Goal: Navigation & Orientation: Understand site structure

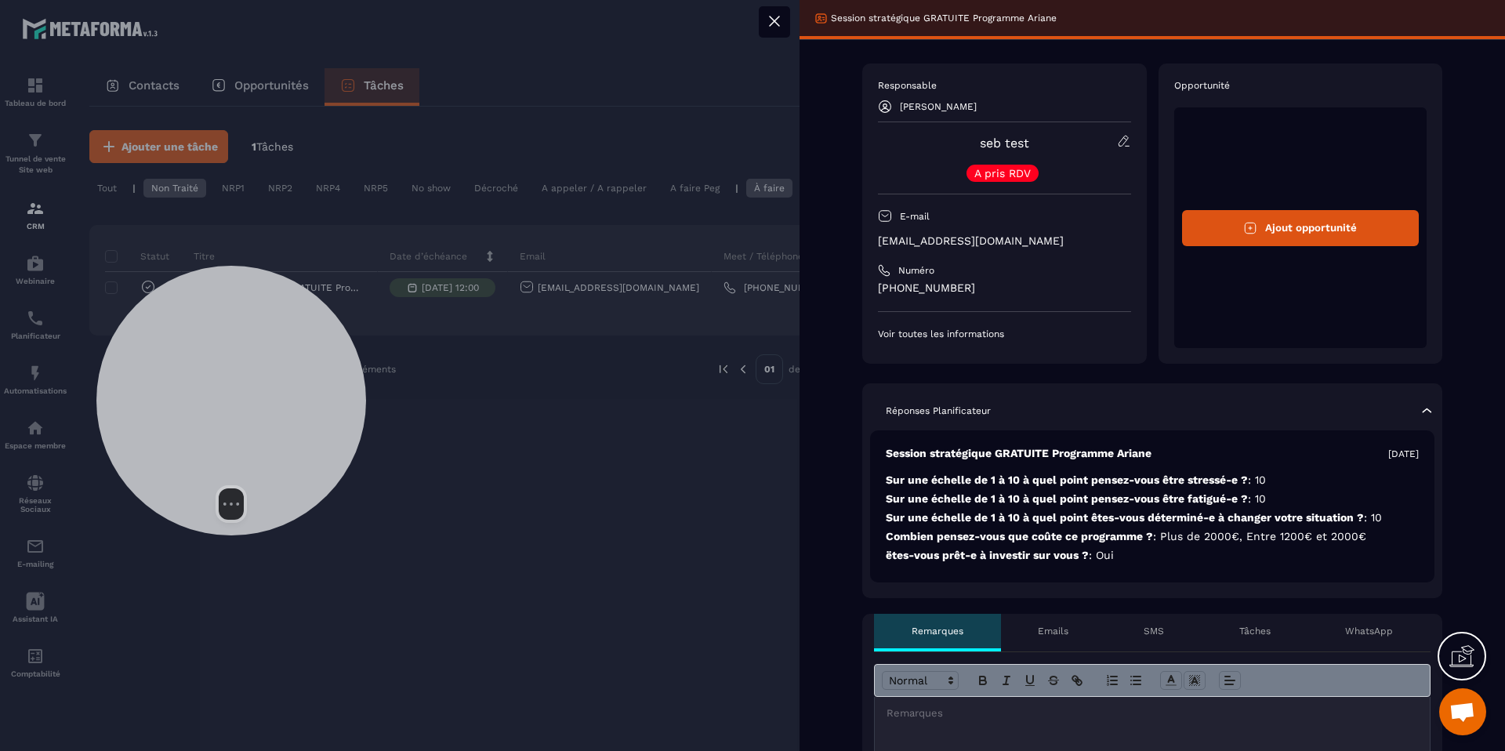
click at [210, 340] on div at bounding box center [231, 401] width 270 height 270
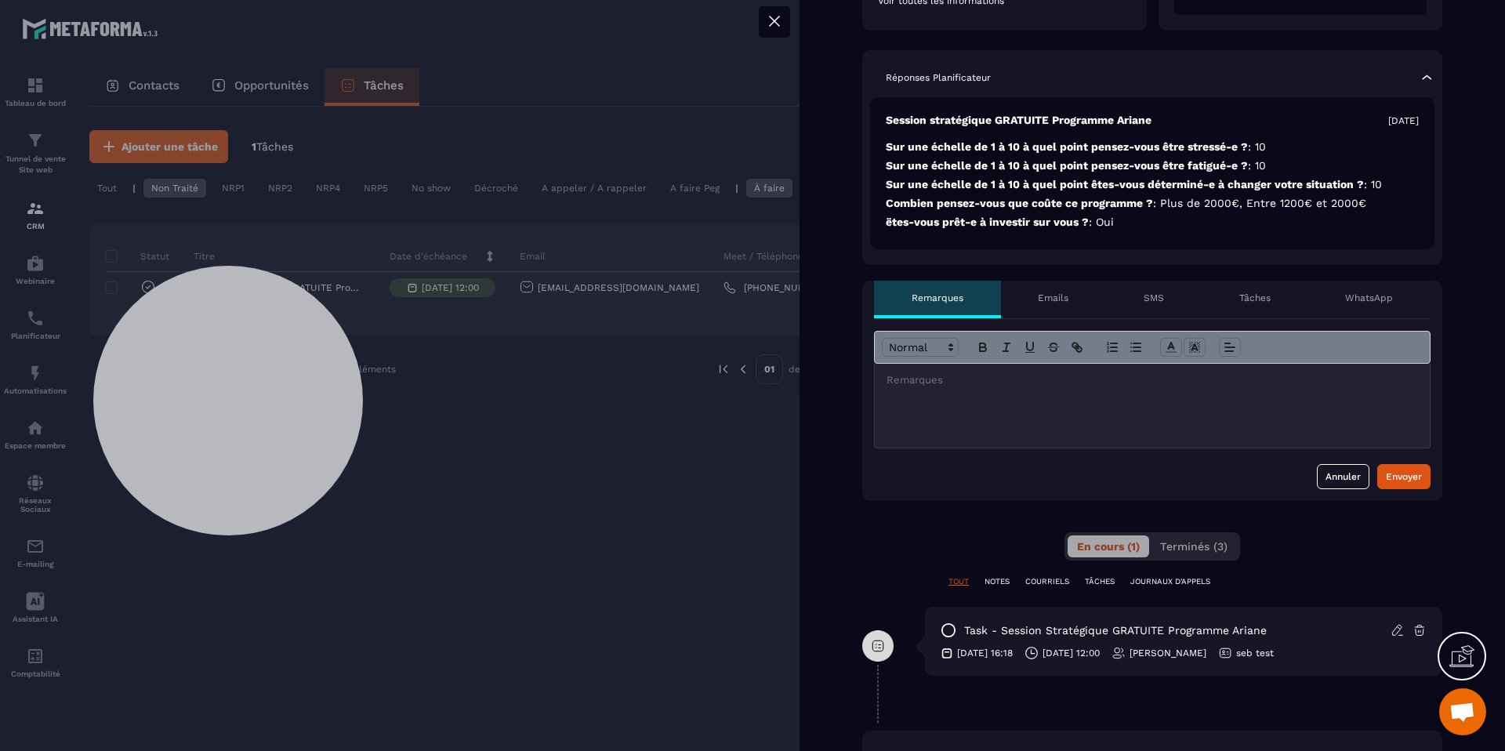
scroll to position [343, 0]
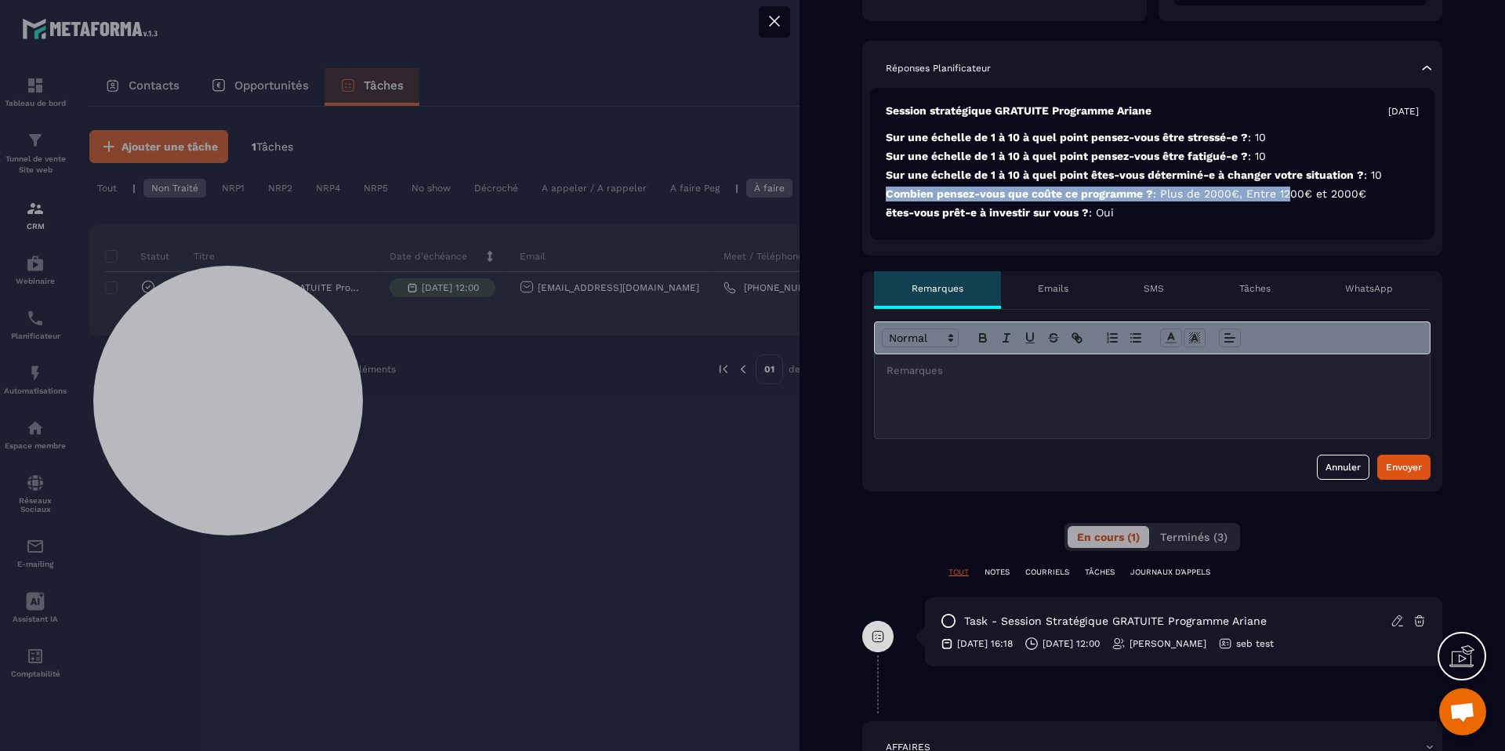
drag, startPoint x: 1168, startPoint y: 185, endPoint x: 1288, endPoint y: 188, distance: 120.0
click at [1288, 188] on div "Session stratégique GRATUITE Programme Ariane [DATE] Sur une échelle de 1 à 10 …" at bounding box center [1152, 164] width 564 height 152
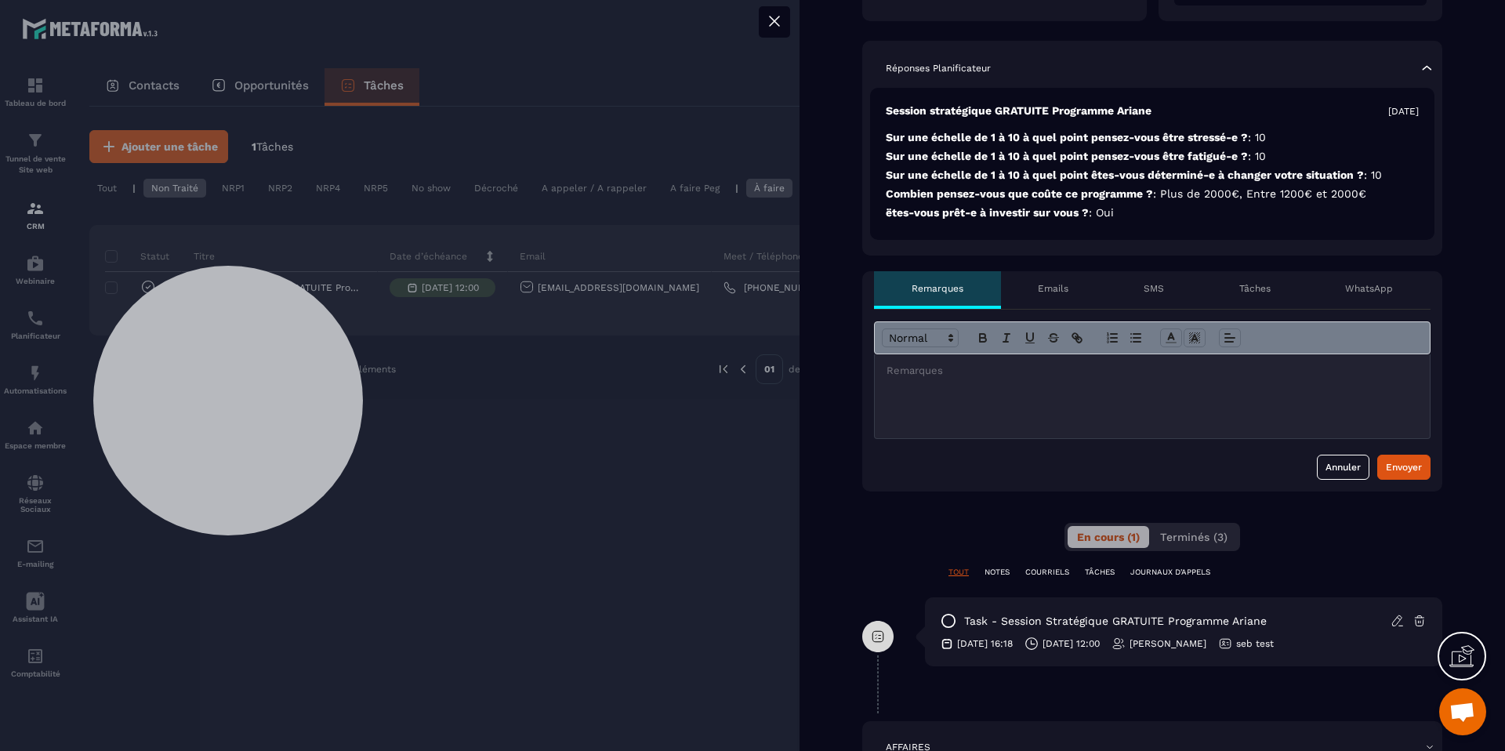
drag, startPoint x: 1242, startPoint y: 214, endPoint x: 1218, endPoint y: 221, distance: 24.6
click at [1242, 214] on p "ëtes-vous prêt-e à investir sur vous ? : Oui" at bounding box center [1152, 212] width 533 height 15
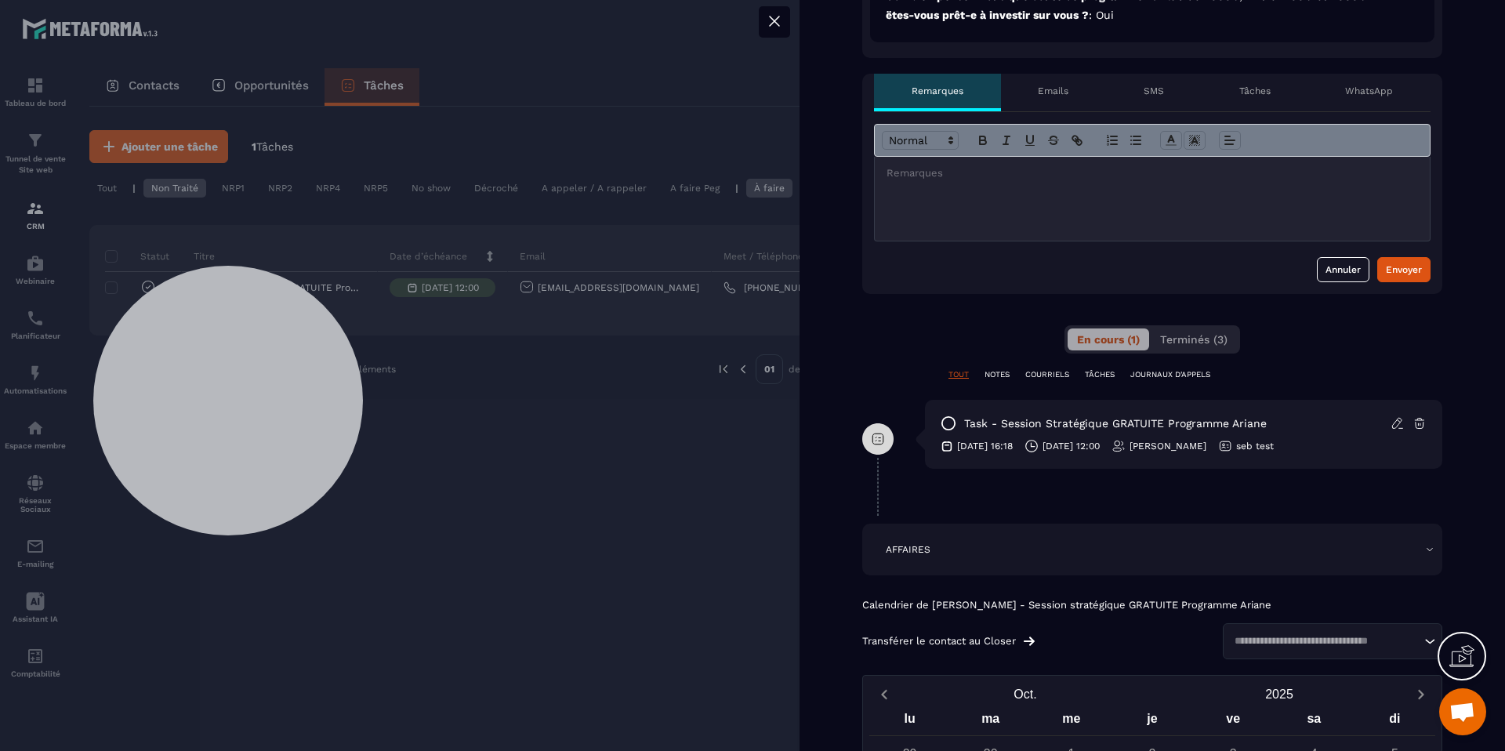
scroll to position [504, 0]
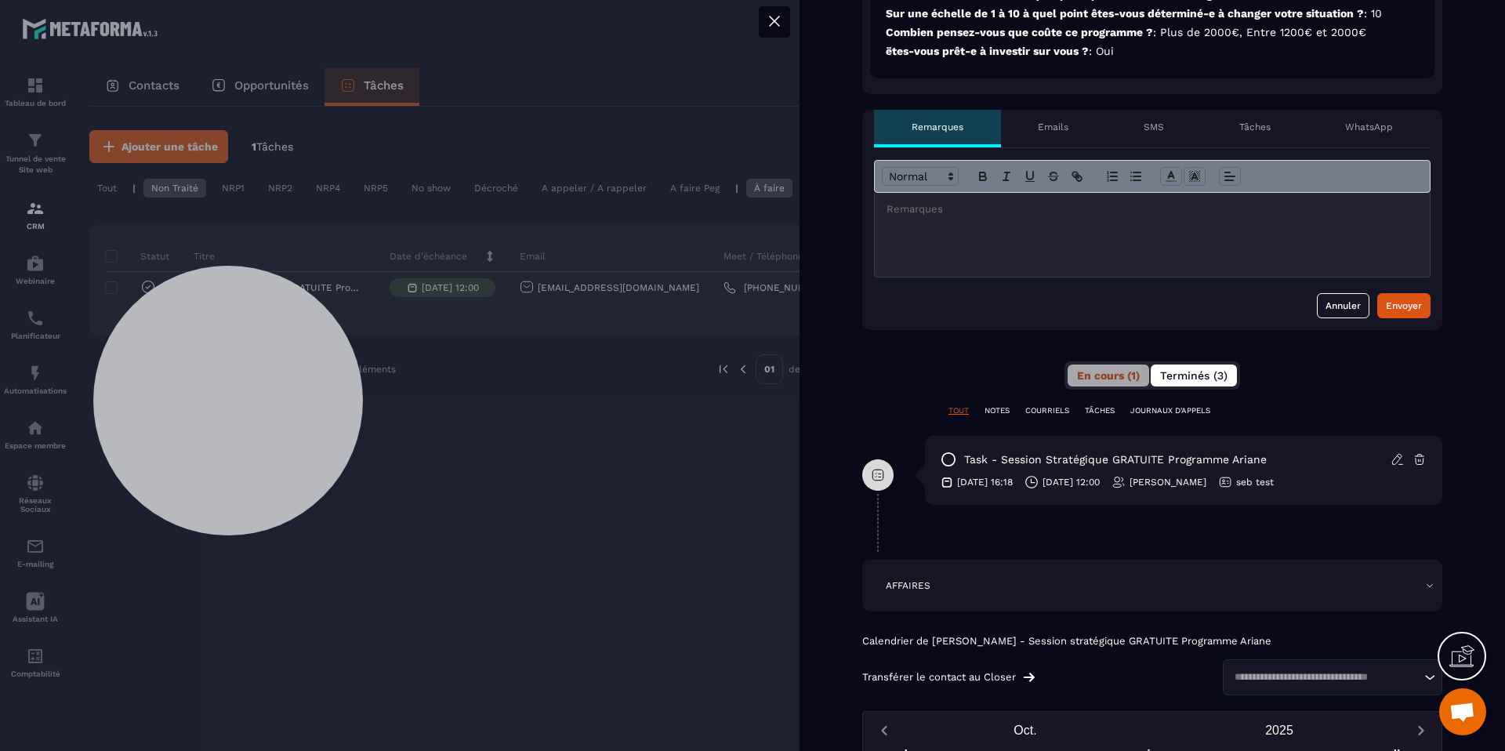
click at [1203, 370] on span "Terminés (3)" at bounding box center [1193, 375] width 67 height 13
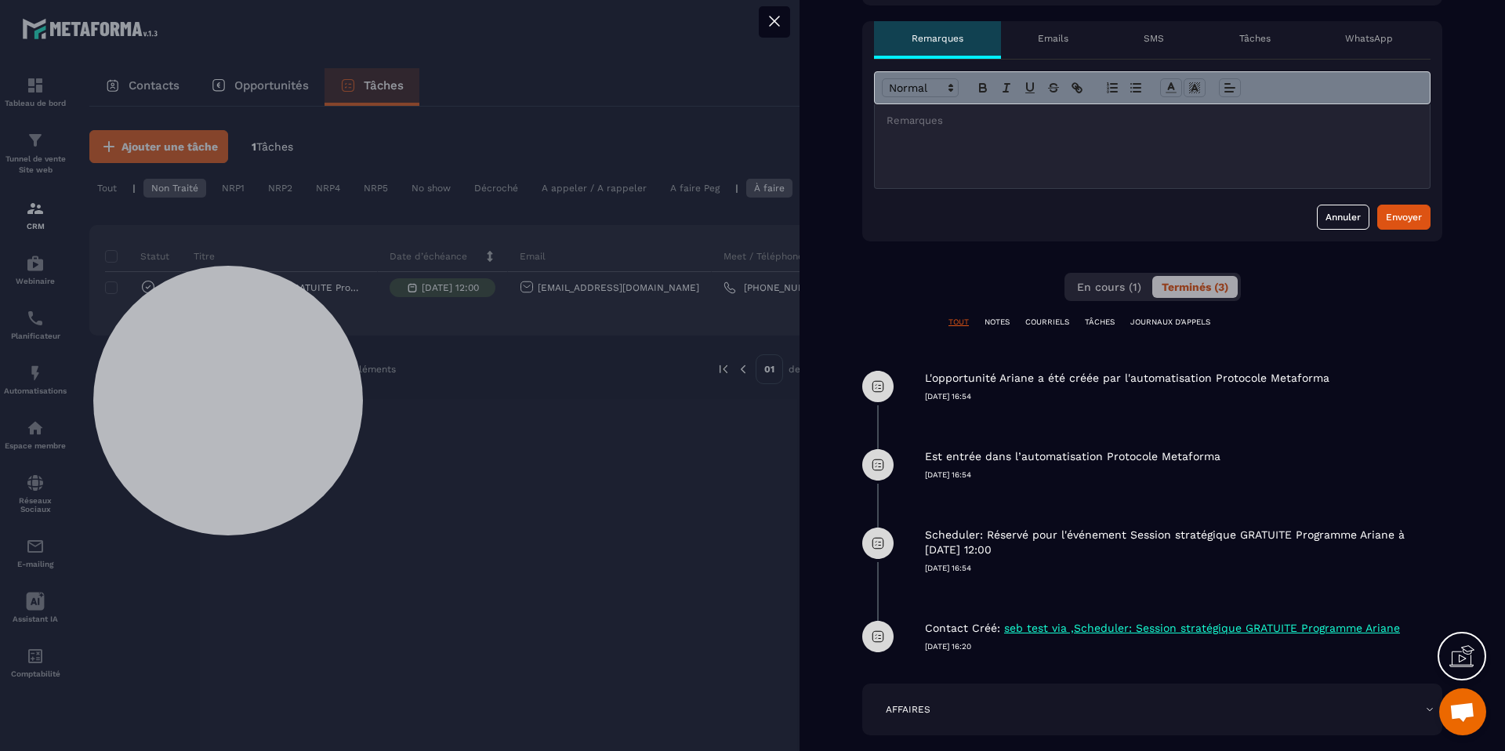
scroll to position [588, 0]
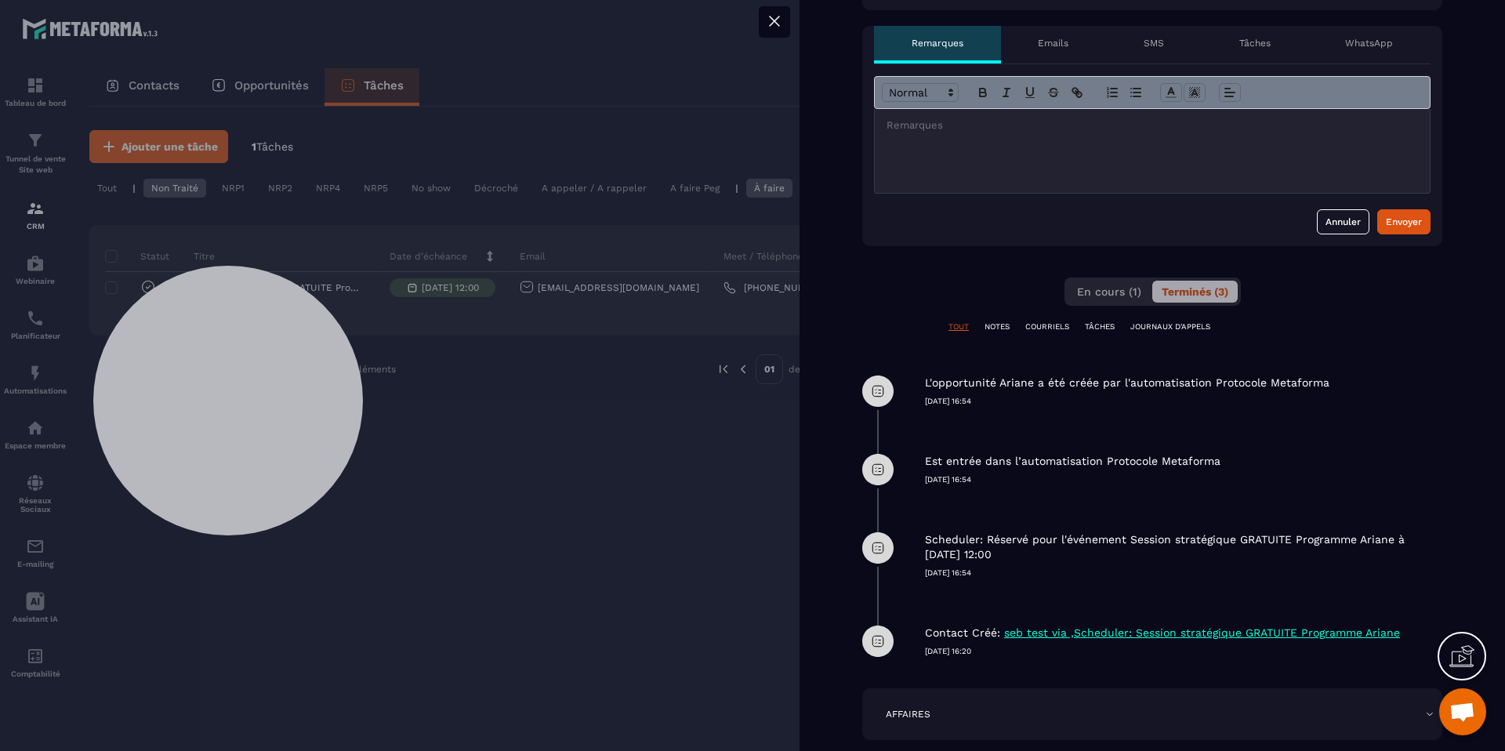
drag, startPoint x: 964, startPoint y: 541, endPoint x: 1192, endPoint y: 522, distance: 229.7
click at [1349, 569] on div "Scheduler: Réservé pour l'événement Session stratégique GRATUITE Programme Aria…" at bounding box center [1183, 544] width 517 height 70
drag, startPoint x: 1006, startPoint y: 474, endPoint x: 1062, endPoint y: 470, distance: 55.8
click at [1006, 474] on p "[DATE] 16:54" at bounding box center [1183, 479] width 517 height 11
drag, startPoint x: 1077, startPoint y: 470, endPoint x: 934, endPoint y: 463, distance: 143.6
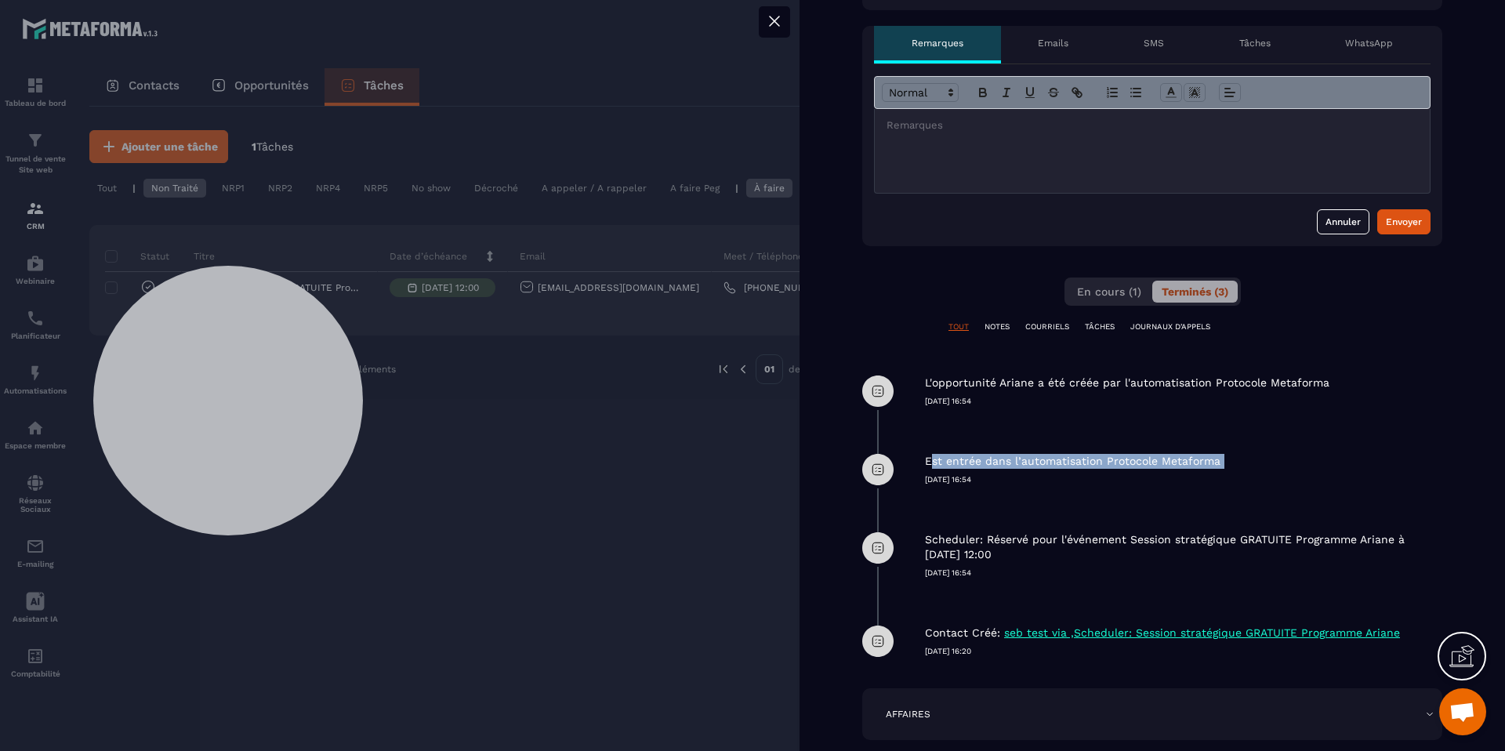
click at [934, 463] on div "Est entrée dans l’automatisation Protocole Metaforma [DATE] 16:54" at bounding box center [1183, 457] width 517 height 55
drag, startPoint x: 1028, startPoint y: 407, endPoint x: 917, endPoint y: 386, distance: 112.6
click at [917, 386] on div "L'opportunité Ariane a été créée par l'automatisation Protocole Metaforma [DATE…" at bounding box center [1152, 391] width 580 height 78
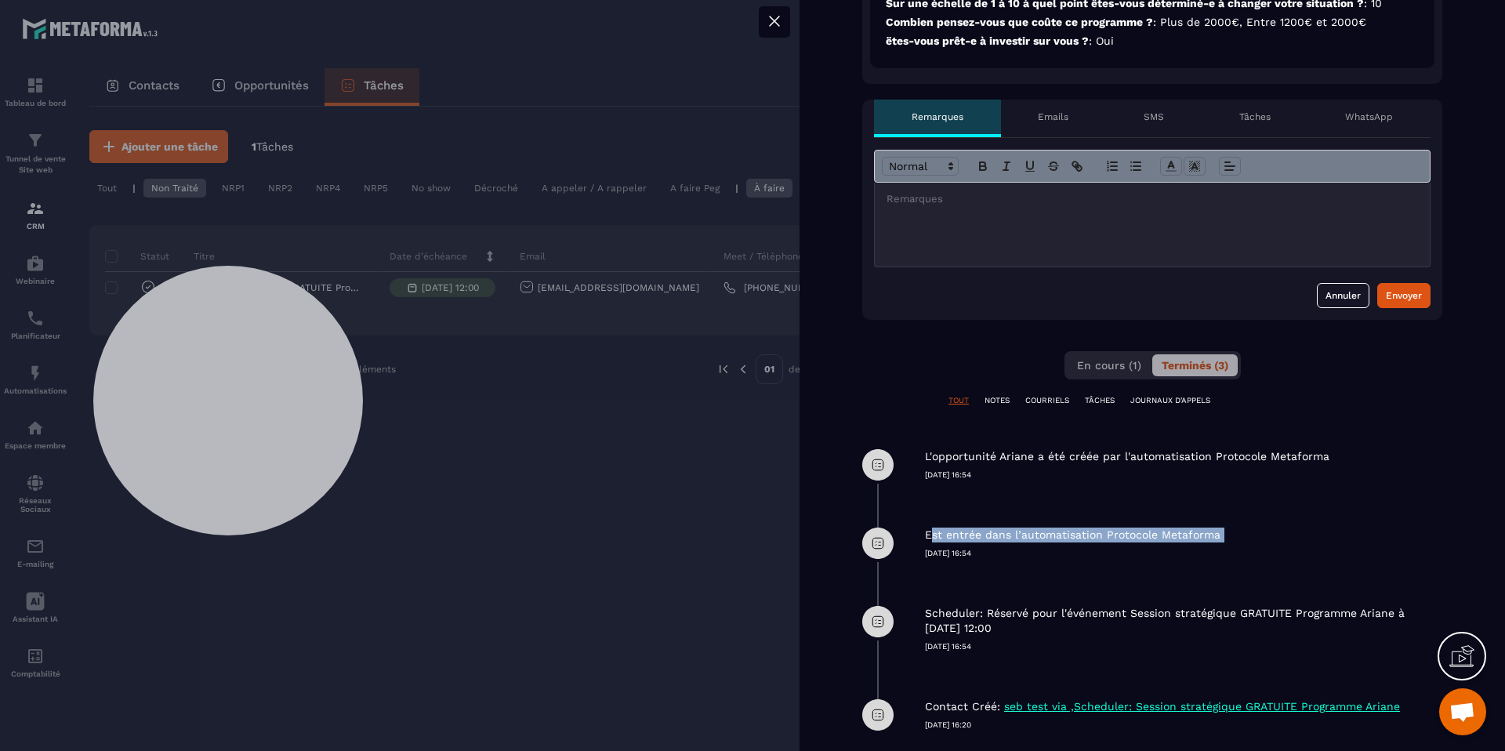
scroll to position [509, 0]
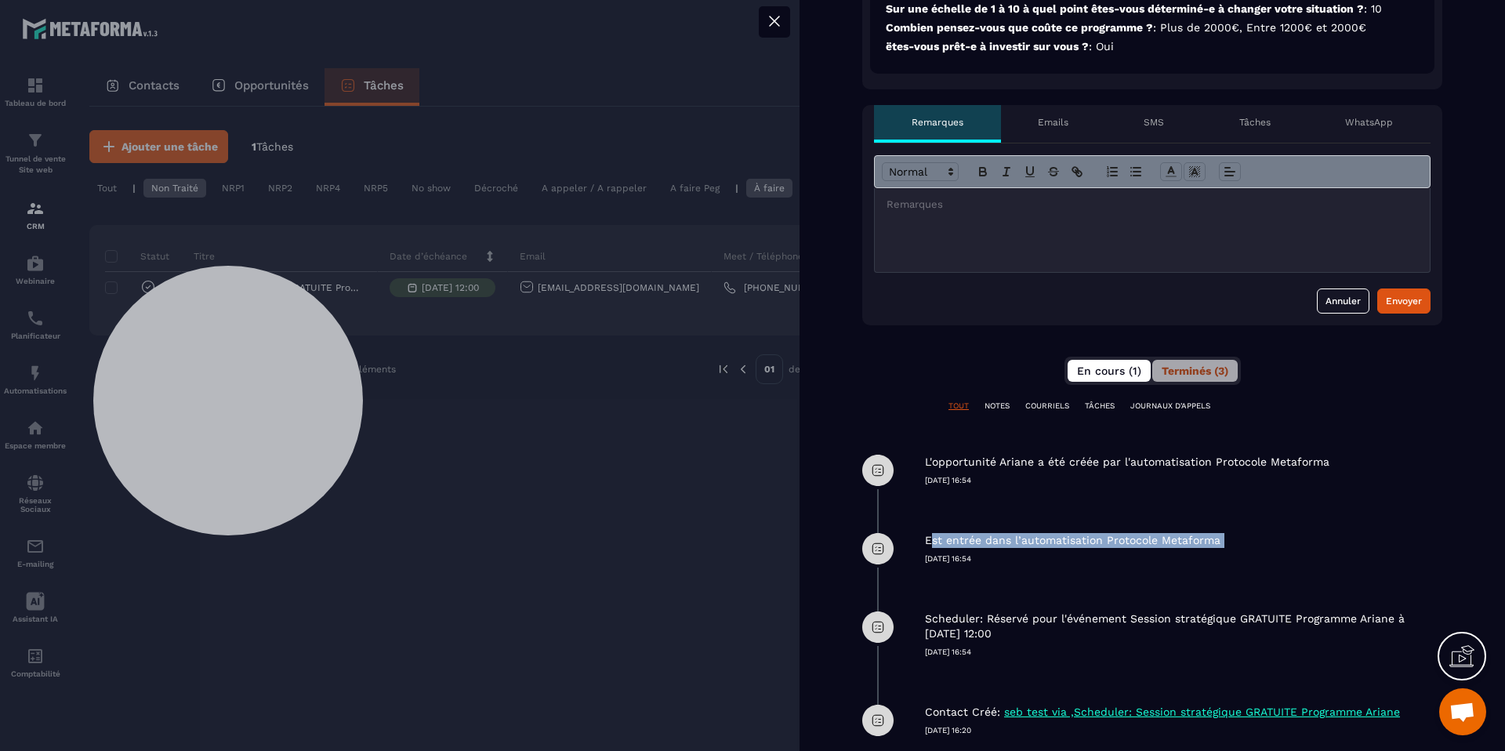
click at [1118, 379] on button "En cours (1)" at bounding box center [1109, 371] width 83 height 22
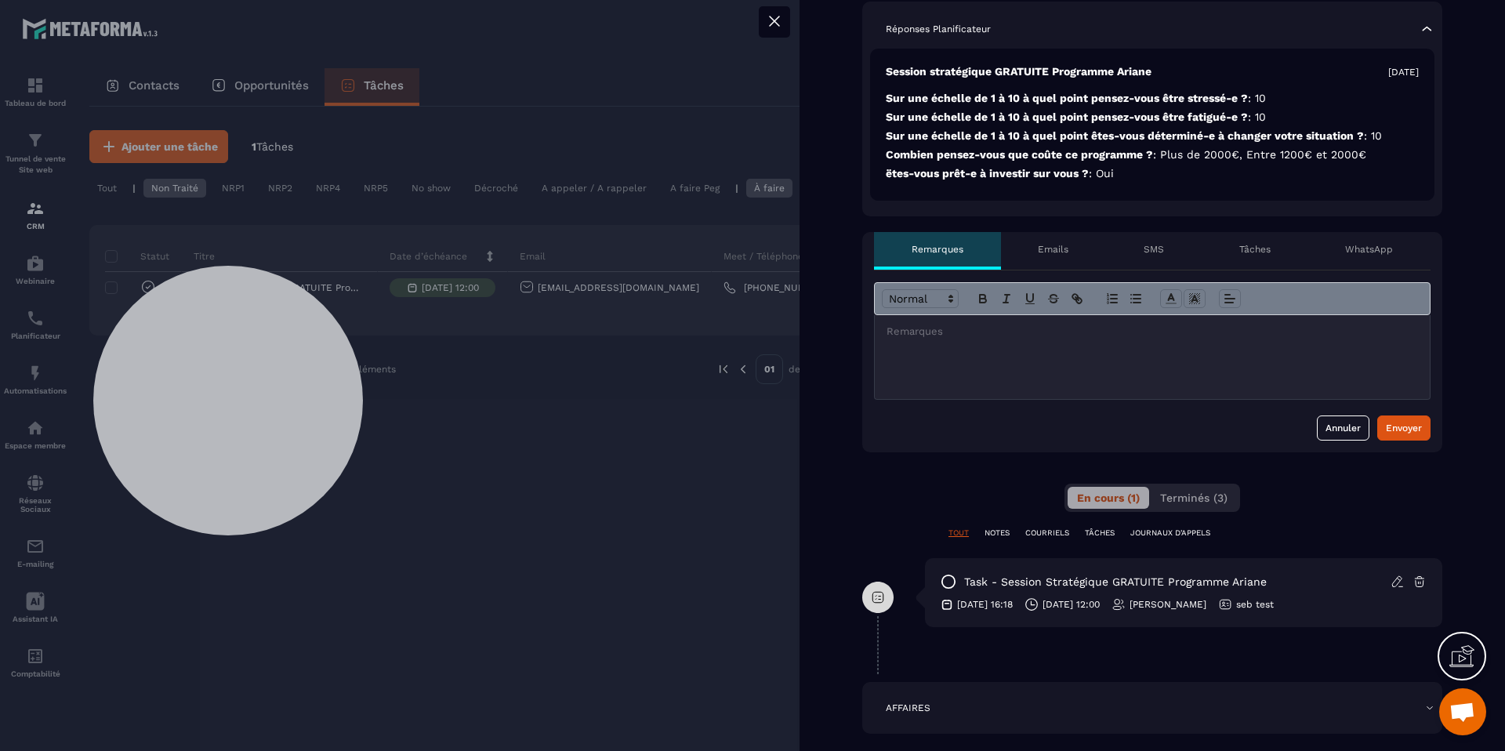
scroll to position [381, 0]
click at [1025, 356] on div at bounding box center [1152, 358] width 555 height 84
click at [1044, 250] on p "Emails" at bounding box center [1053, 250] width 31 height 13
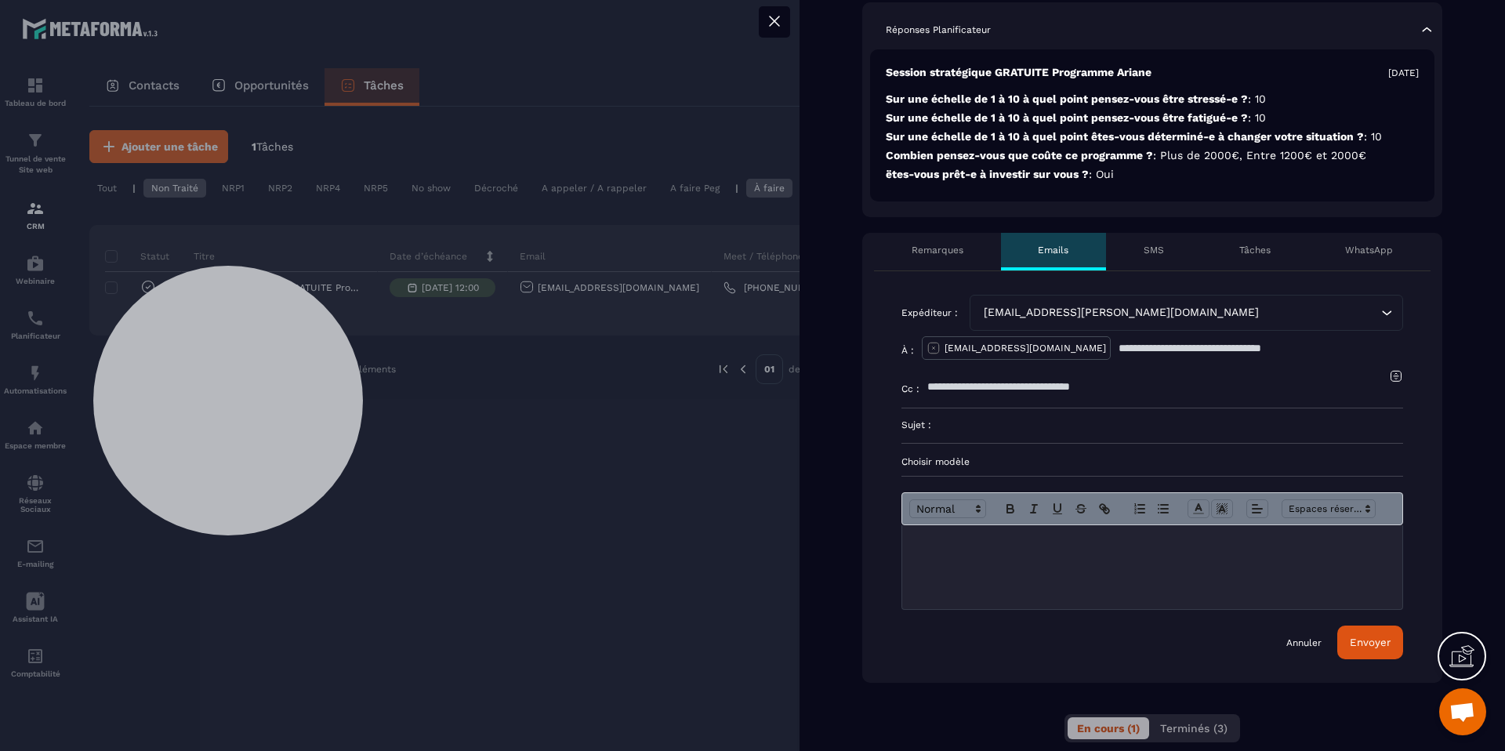
click at [1156, 256] on div "SMS" at bounding box center [1154, 252] width 96 height 38
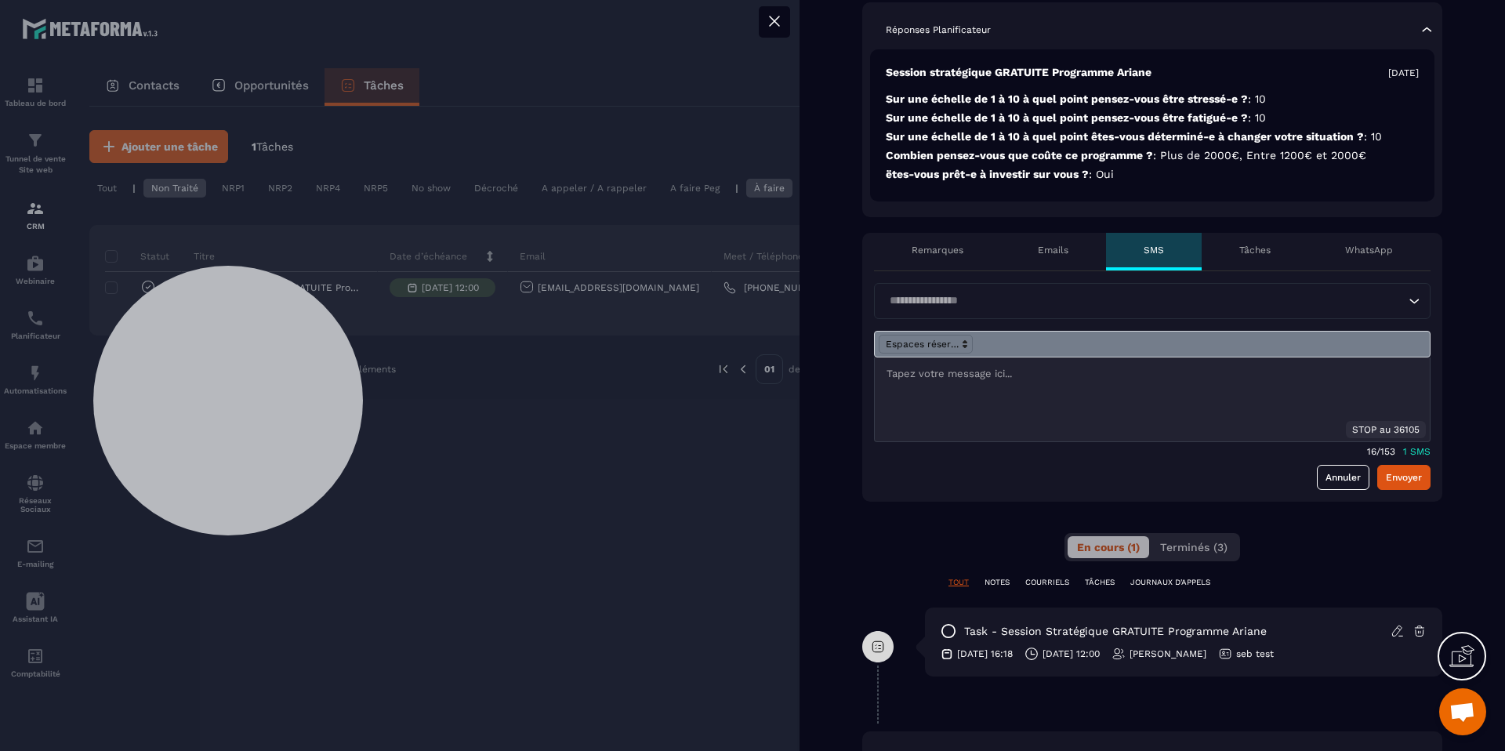
click at [1253, 246] on p "Tâches" at bounding box center [1255, 250] width 31 height 13
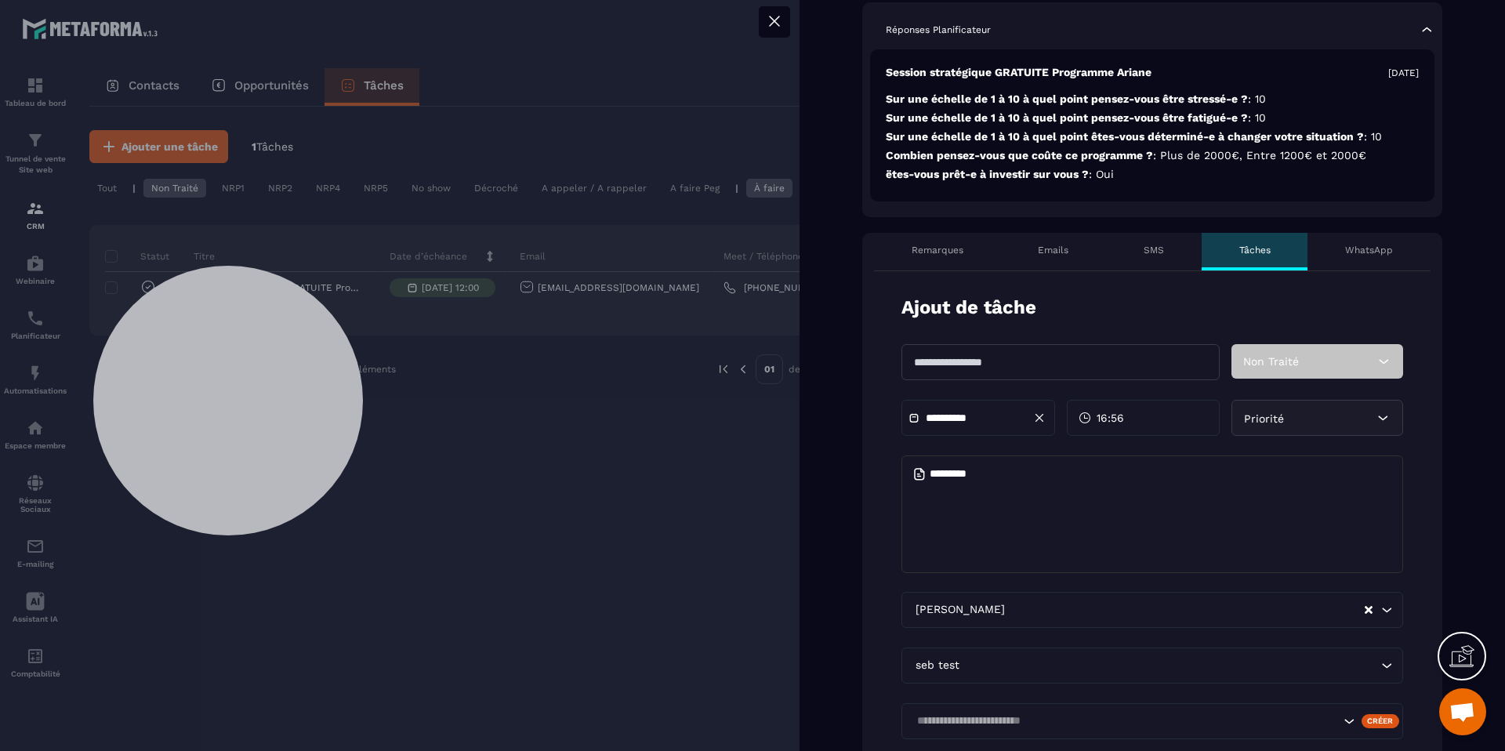
click at [1386, 259] on div "WhatsApp" at bounding box center [1369, 252] width 123 height 38
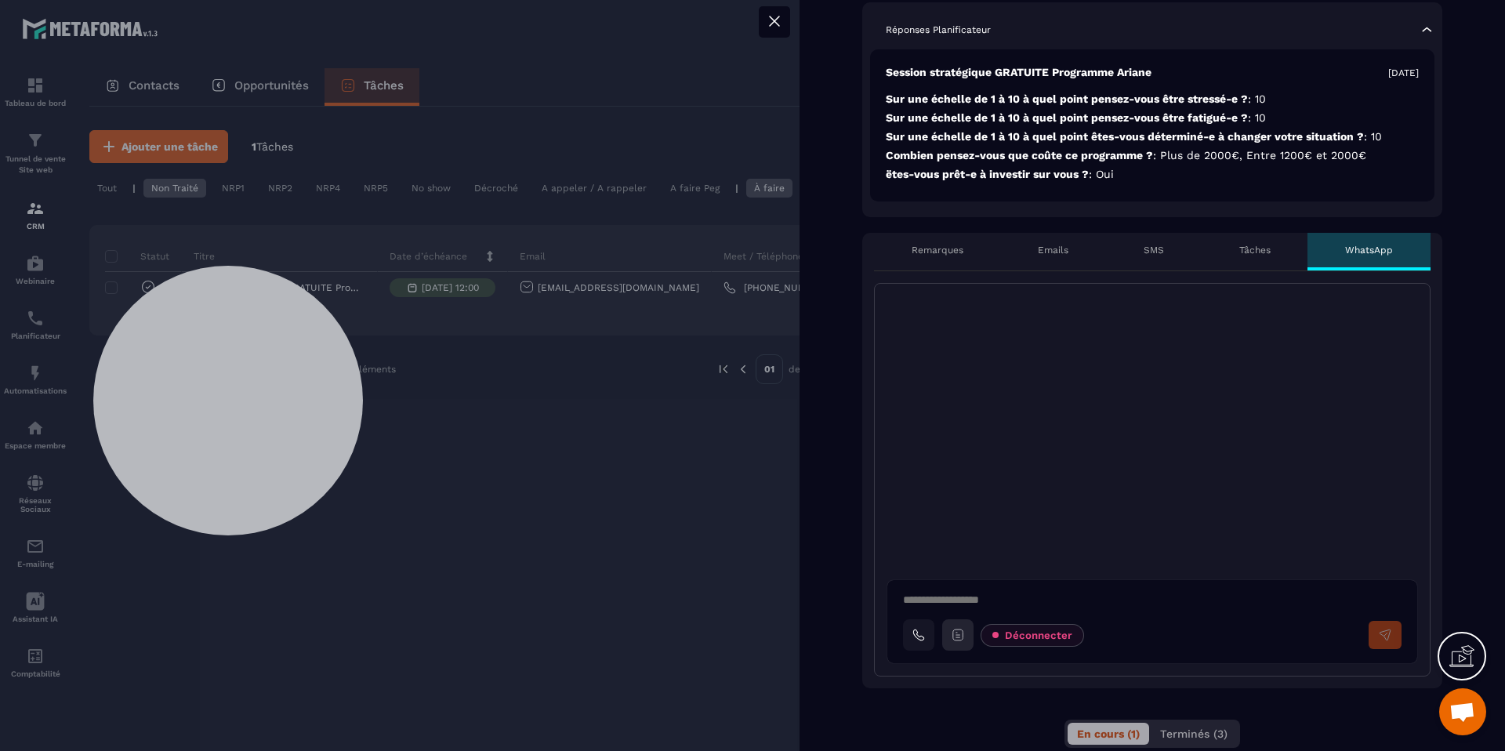
click at [961, 636] on icon at bounding box center [958, 635] width 14 height 14
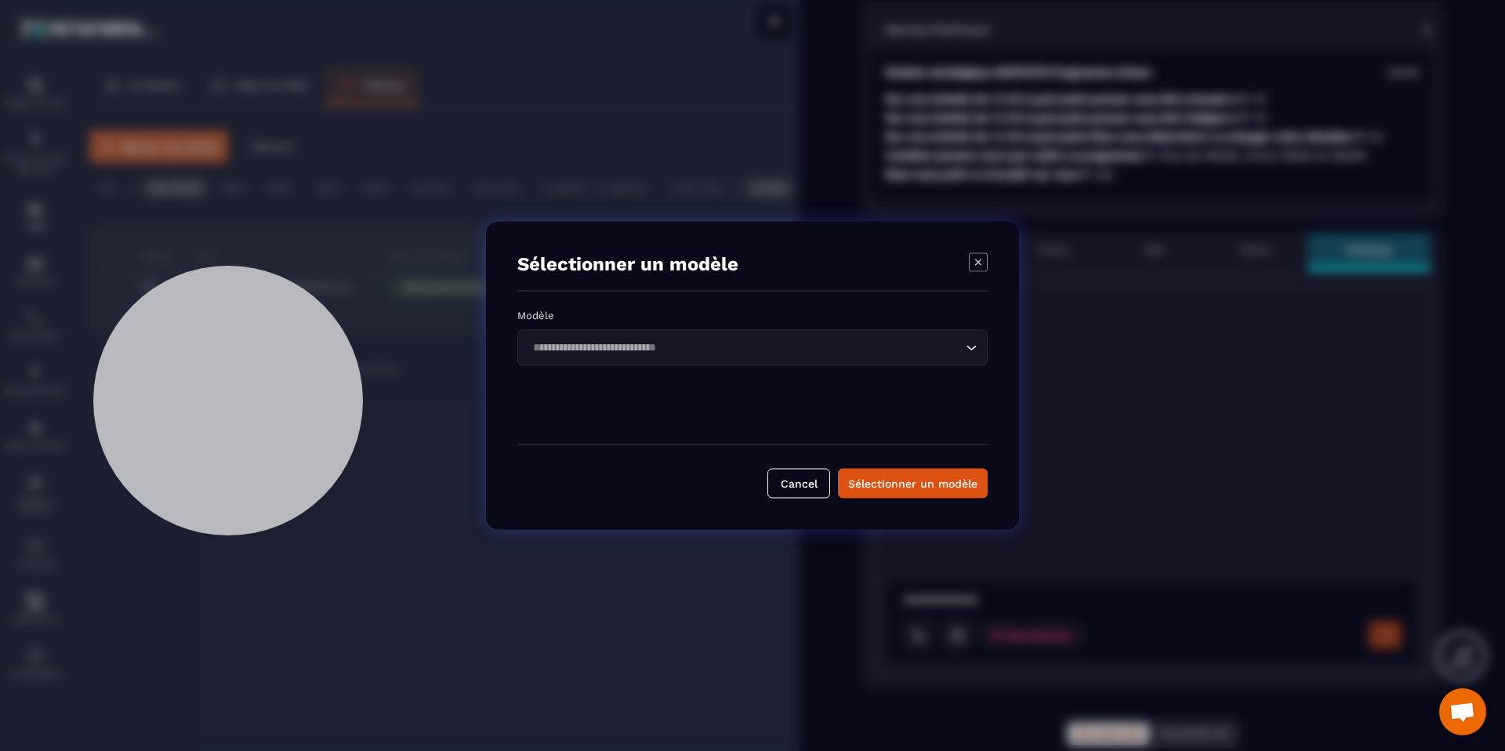
click at [790, 358] on div "Loading..." at bounding box center [752, 348] width 470 height 36
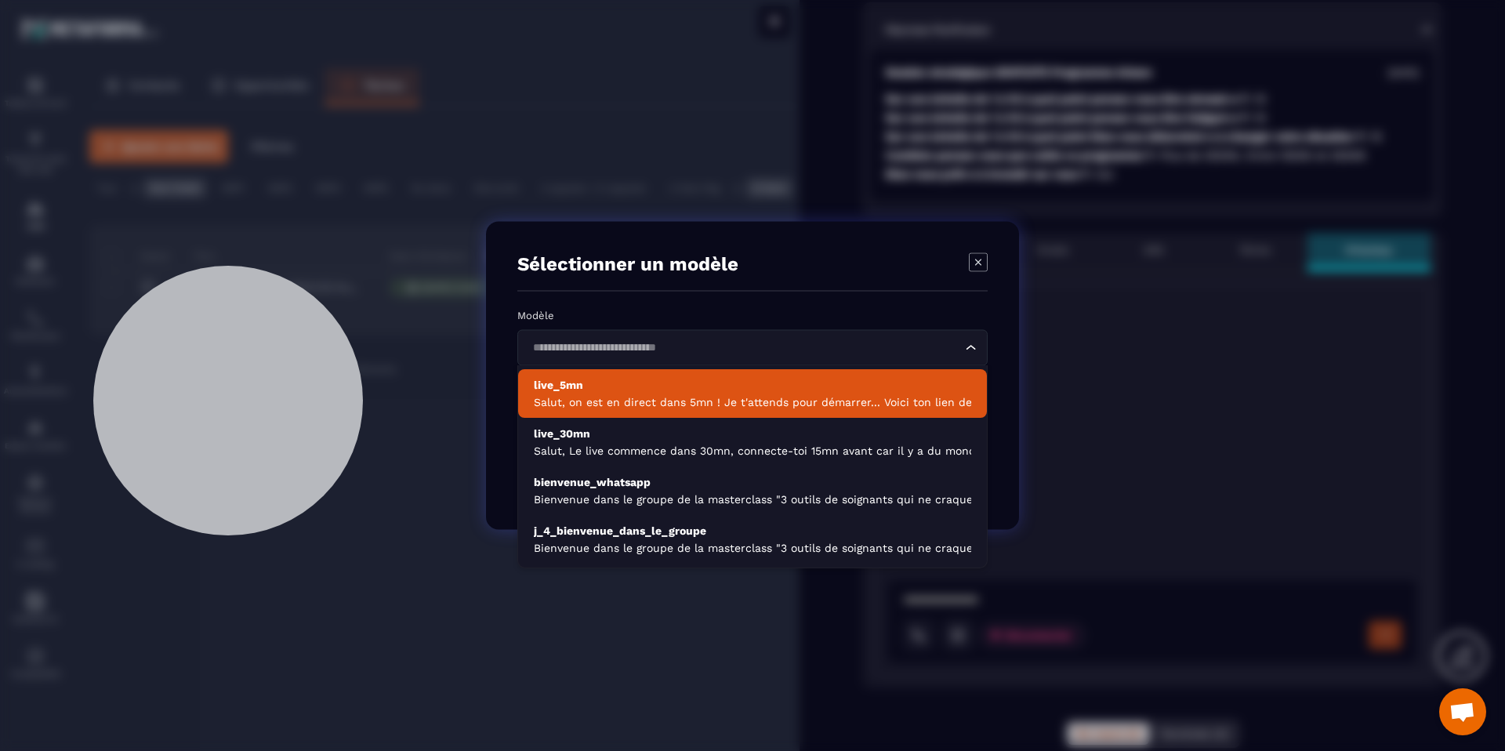
click at [776, 402] on p "Salut, on est en direct dans 5mn ! Je t'attends pour démarrer... Voici ton lien…" at bounding box center [752, 402] width 437 height 16
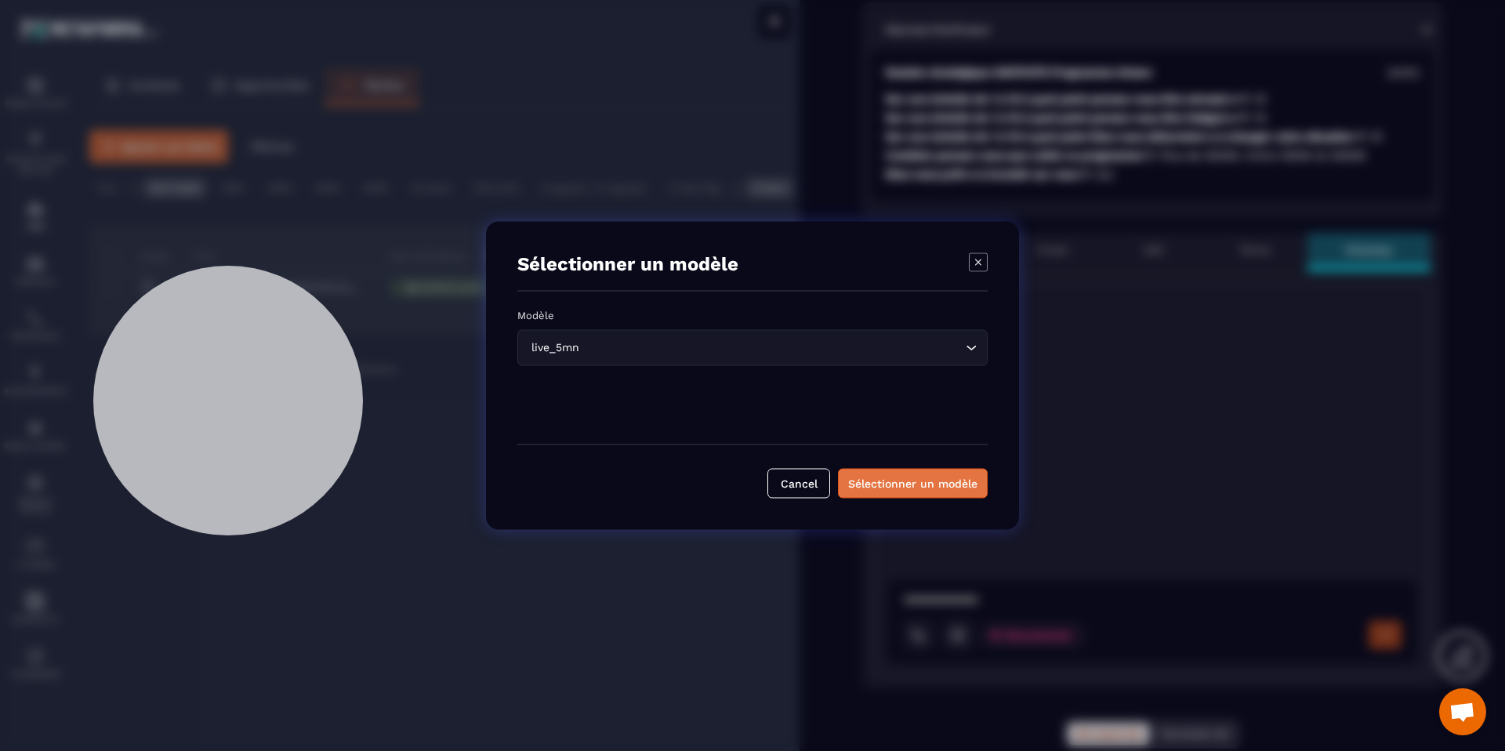
click at [879, 483] on div "Sélectionner un modèle" at bounding box center [912, 484] width 129 height 16
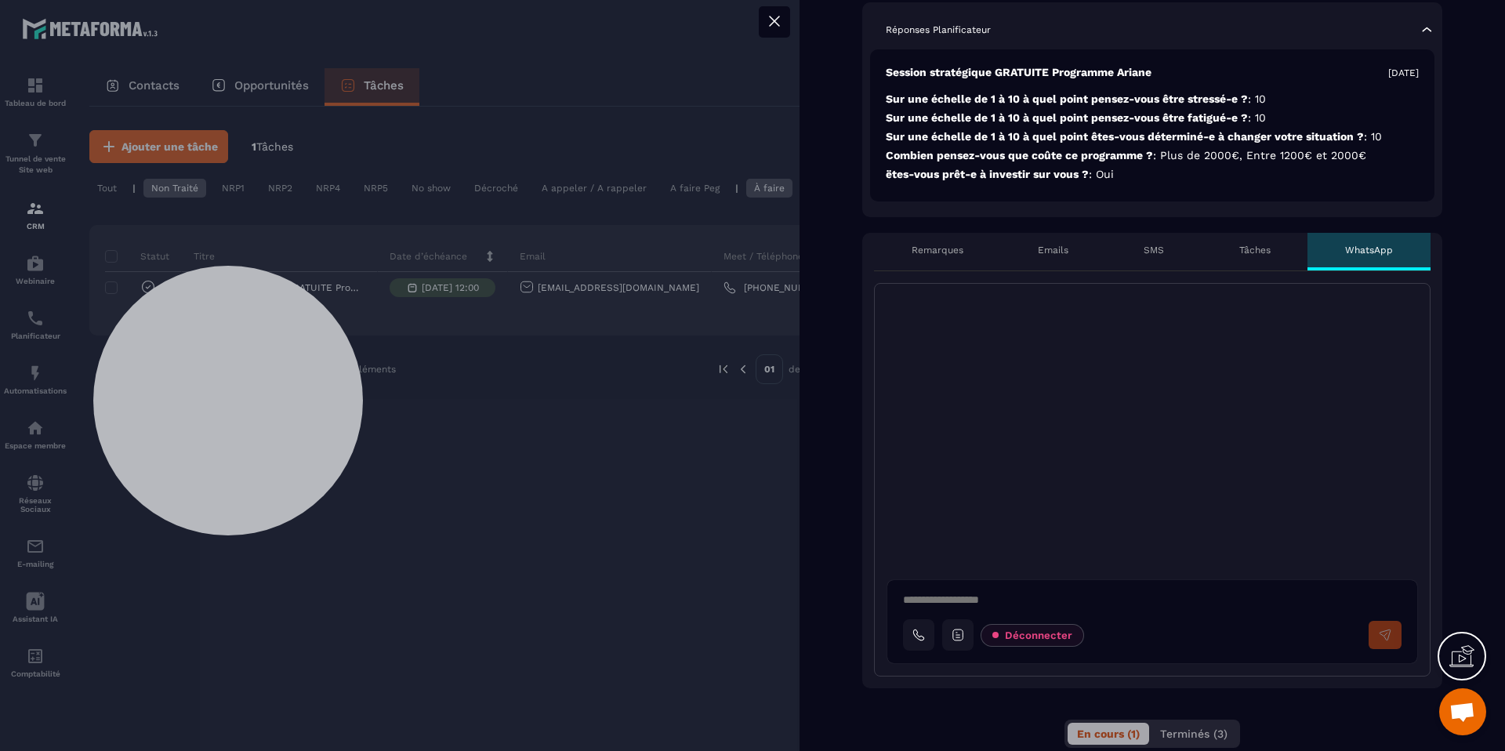
type textarea "**********"
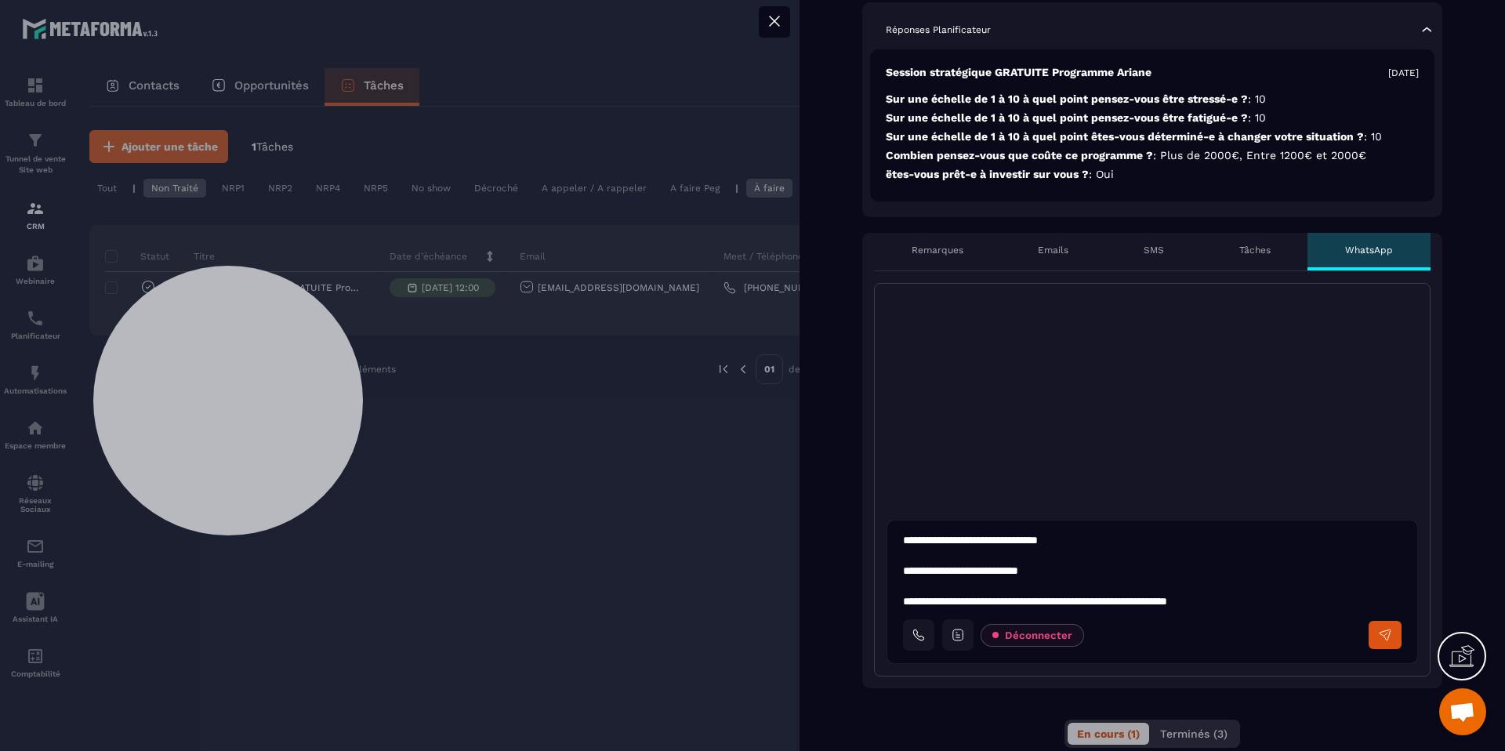
click at [783, 27] on button at bounding box center [774, 21] width 31 height 31
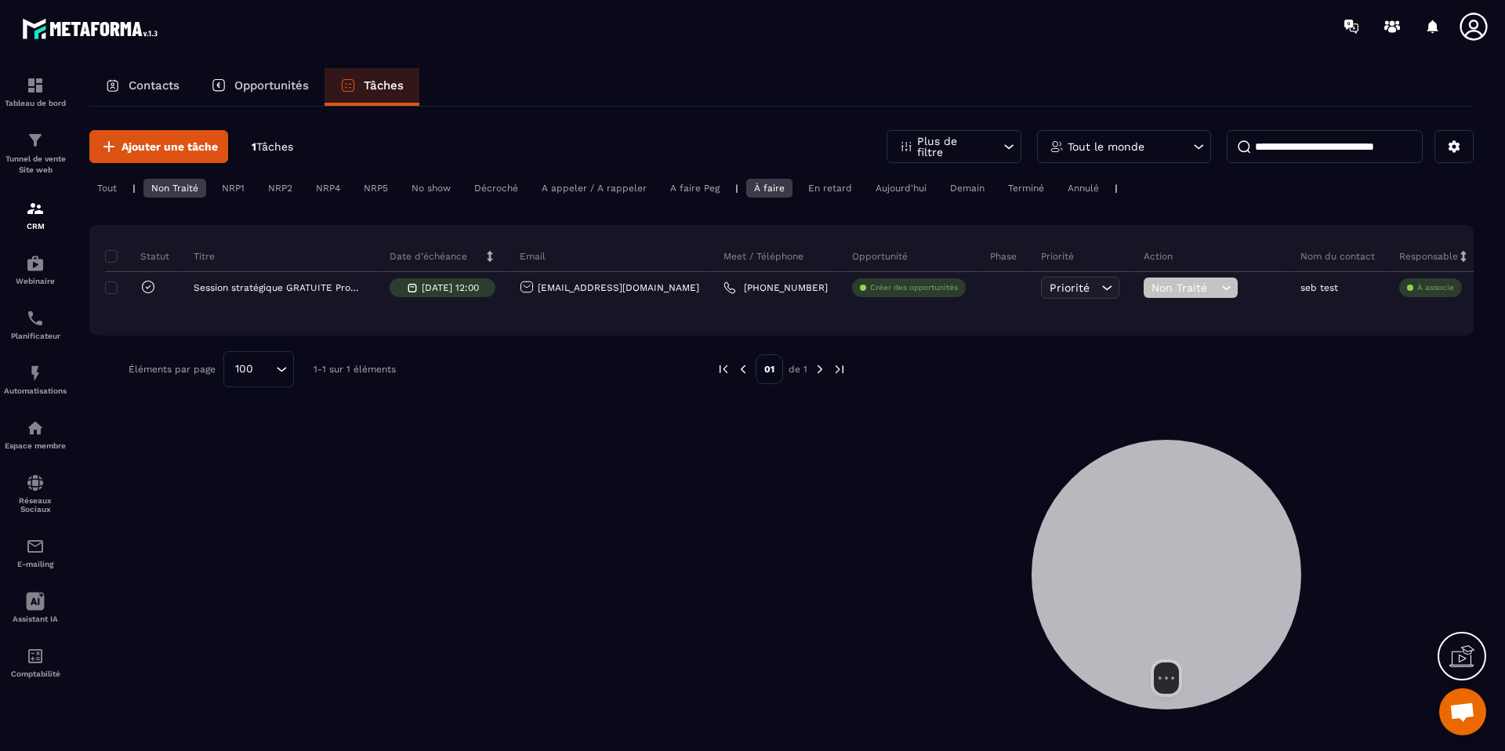
drag, startPoint x: 385, startPoint y: 333, endPoint x: 1213, endPoint y: 498, distance: 844.1
click at [1214, 498] on div at bounding box center [1167, 575] width 270 height 270
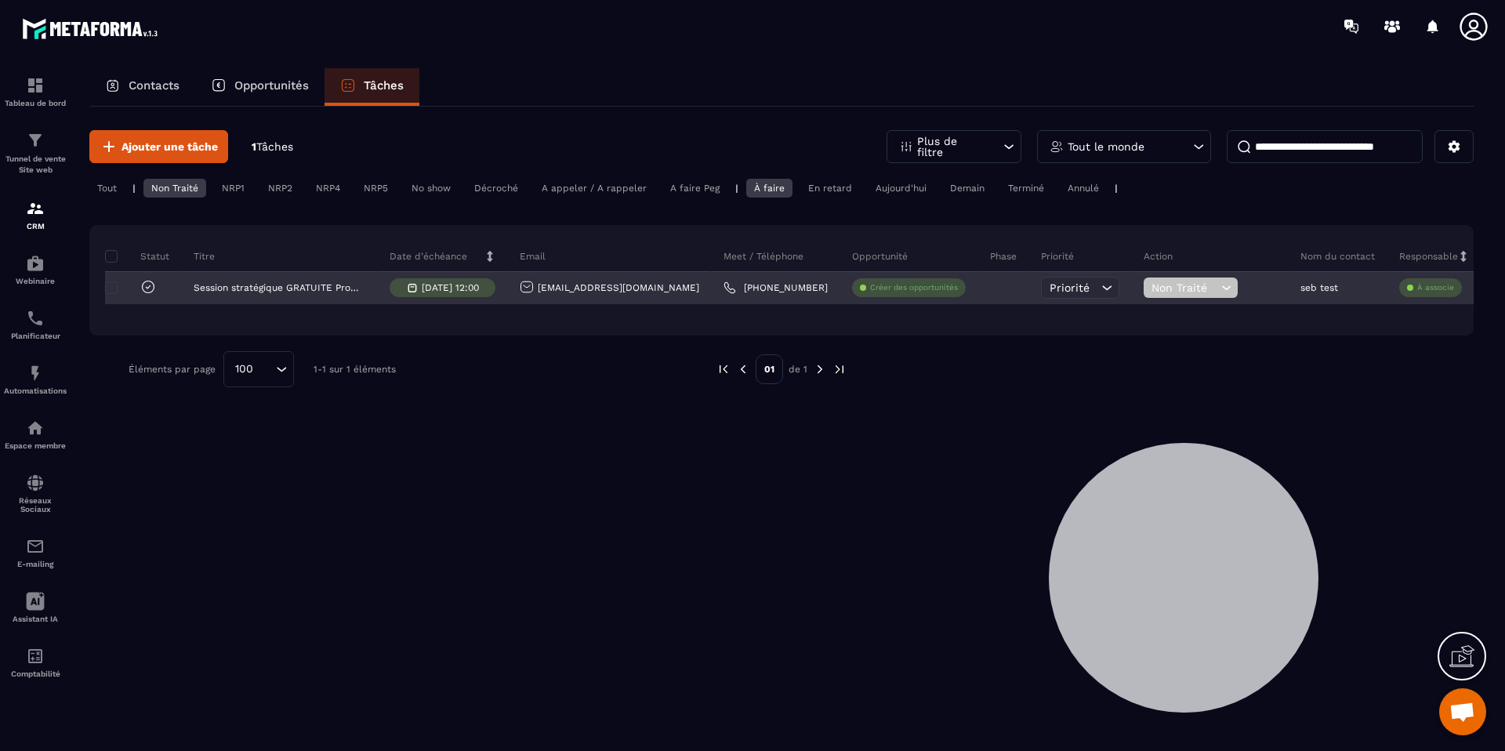
click at [724, 285] on link "[PHONE_NUMBER]" at bounding box center [776, 287] width 104 height 13
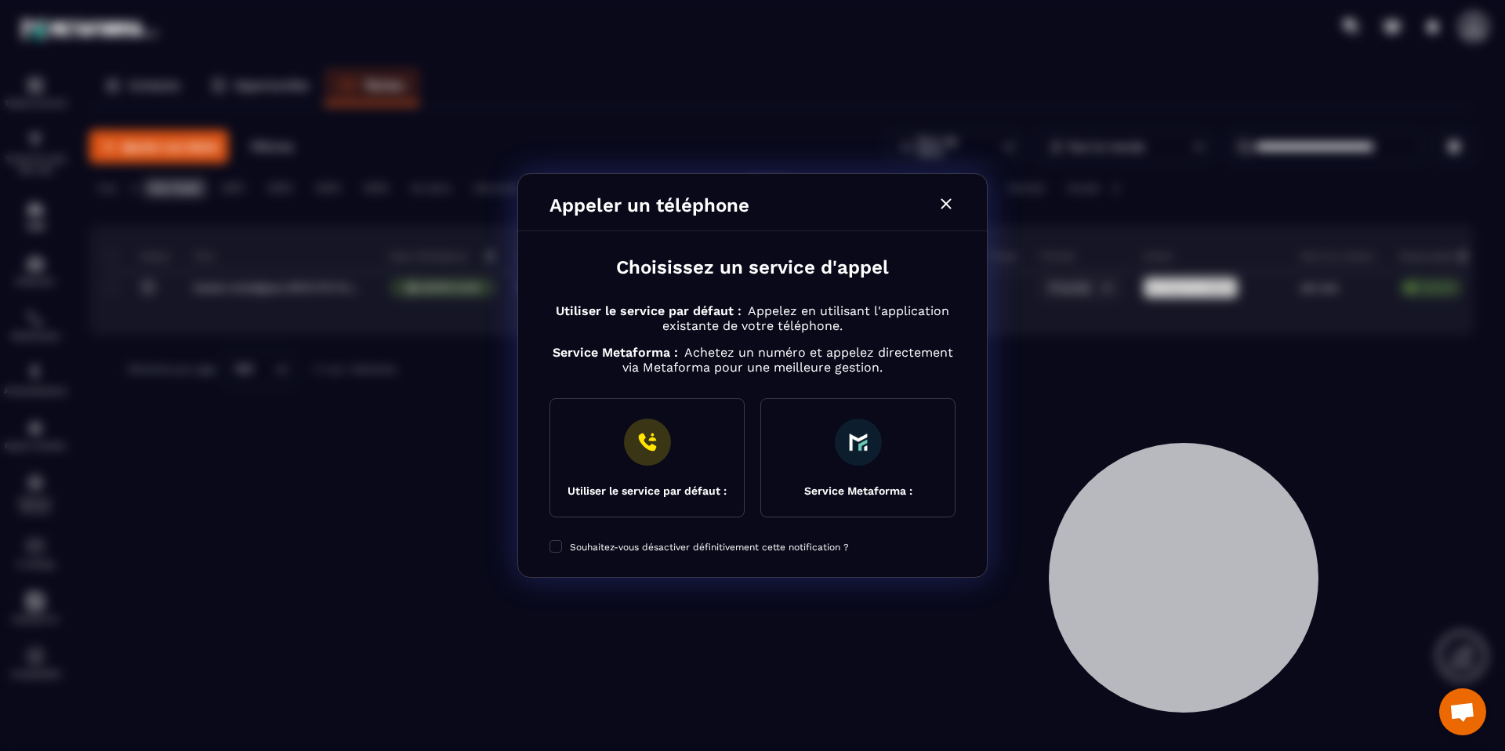
click at [949, 207] on icon "Modal window" at bounding box center [946, 203] width 10 height 10
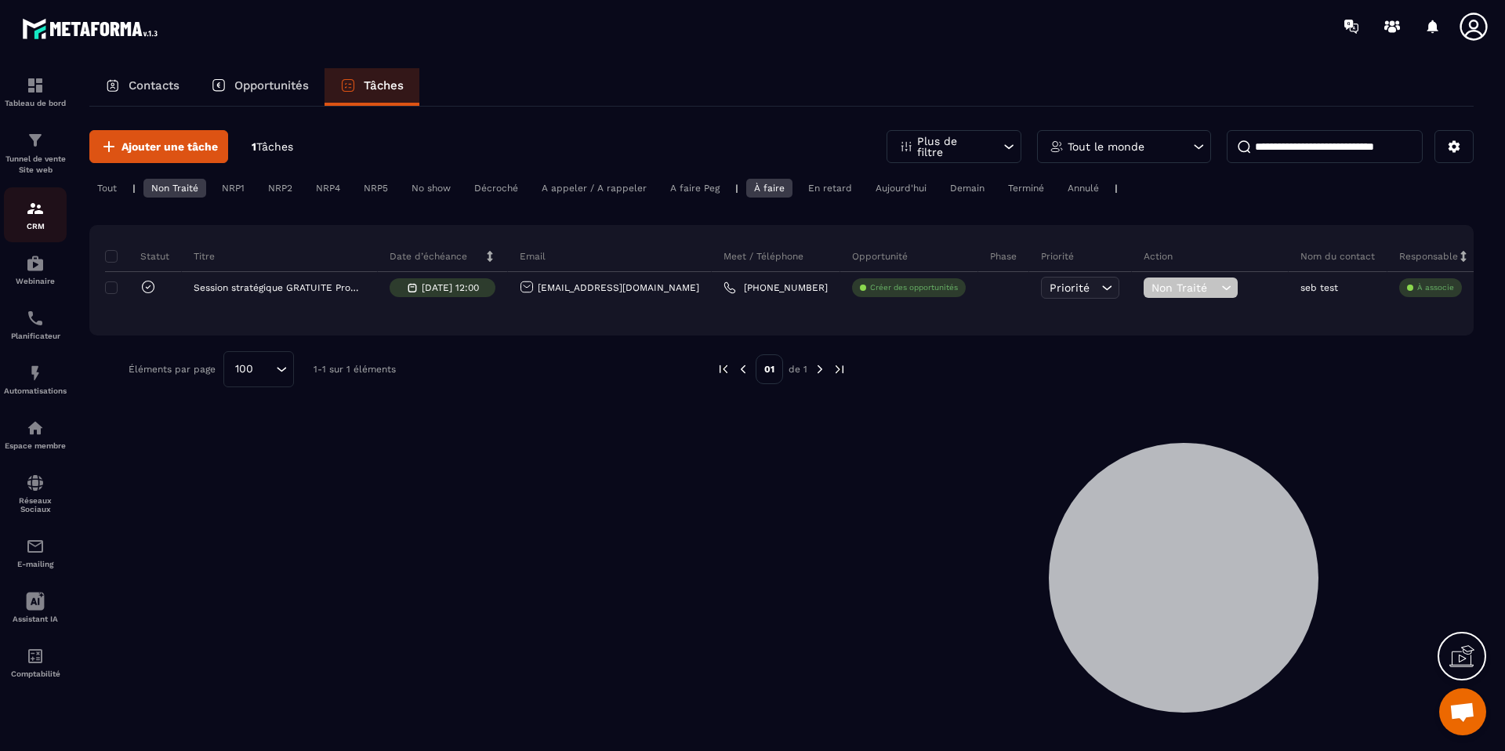
click at [34, 219] on div "CRM" at bounding box center [35, 214] width 63 height 31
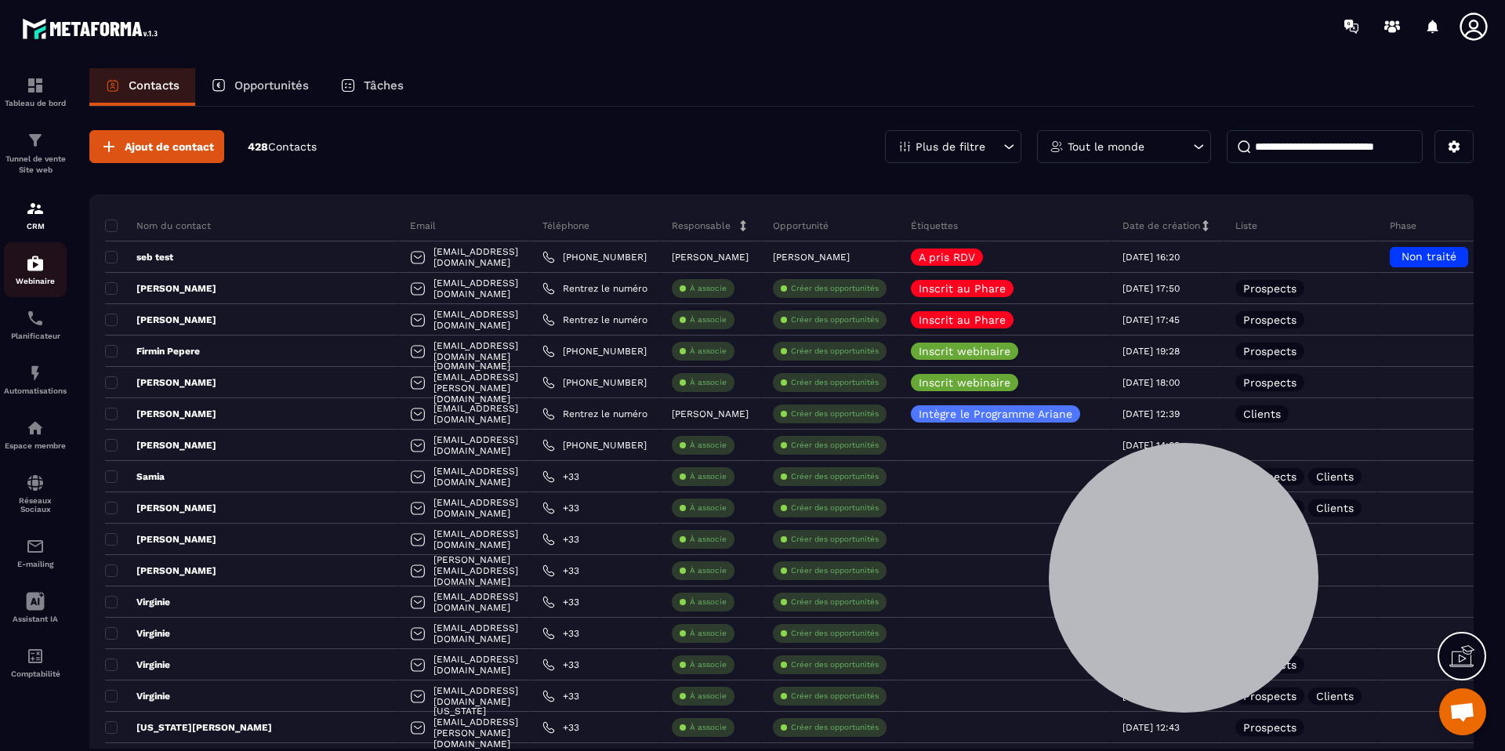
click at [41, 277] on p "Webinaire" at bounding box center [35, 281] width 63 height 9
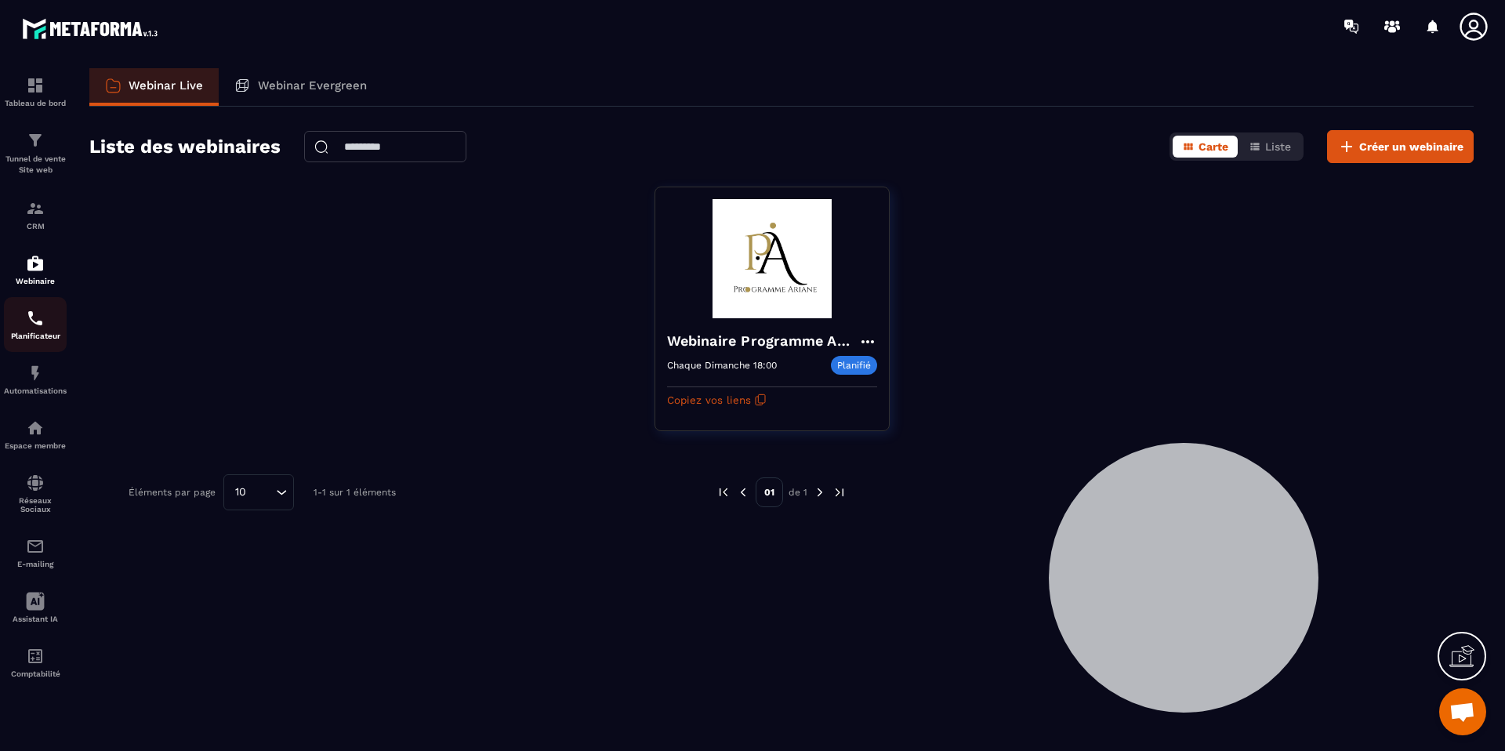
click at [43, 332] on p "Planificateur" at bounding box center [35, 336] width 63 height 9
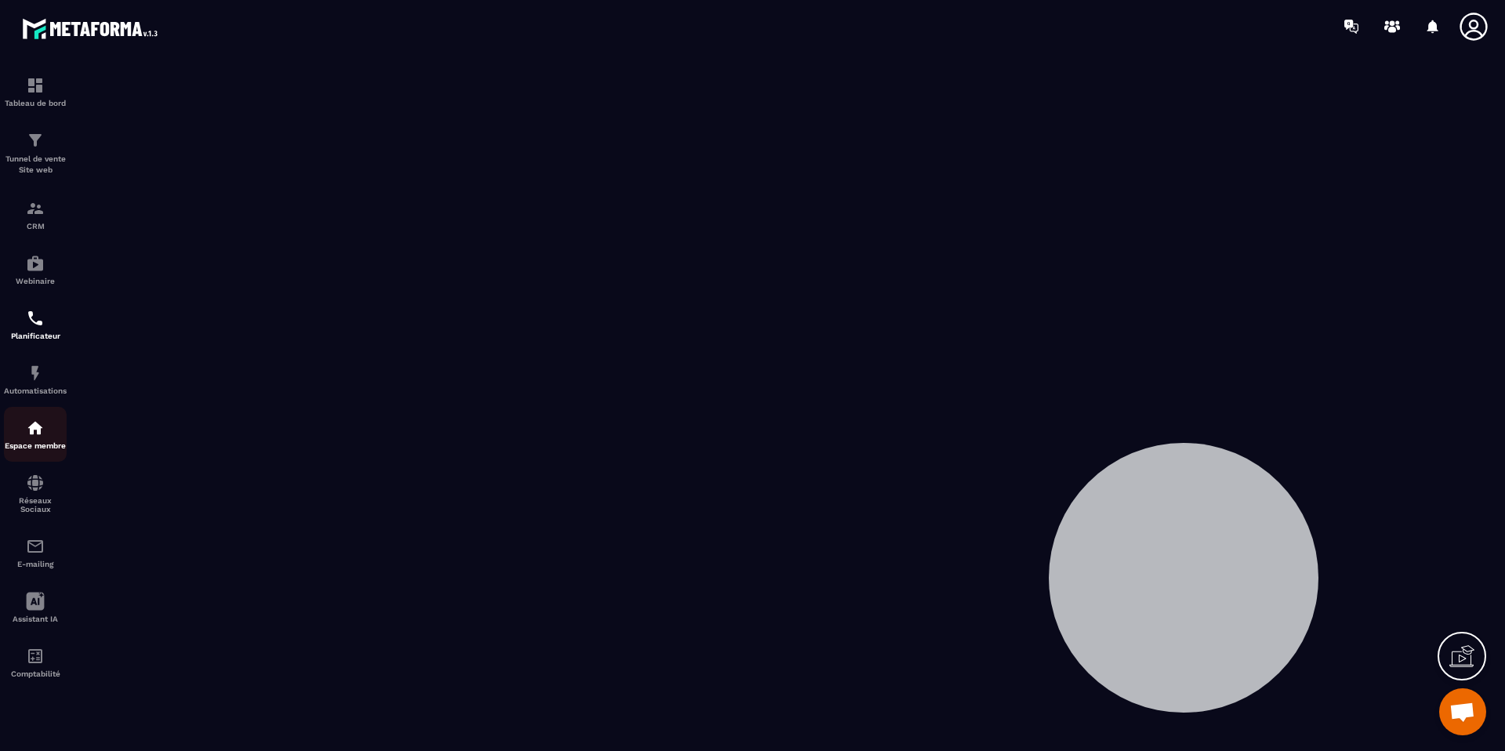
click at [49, 436] on div "Espace membre" at bounding box center [35, 434] width 63 height 31
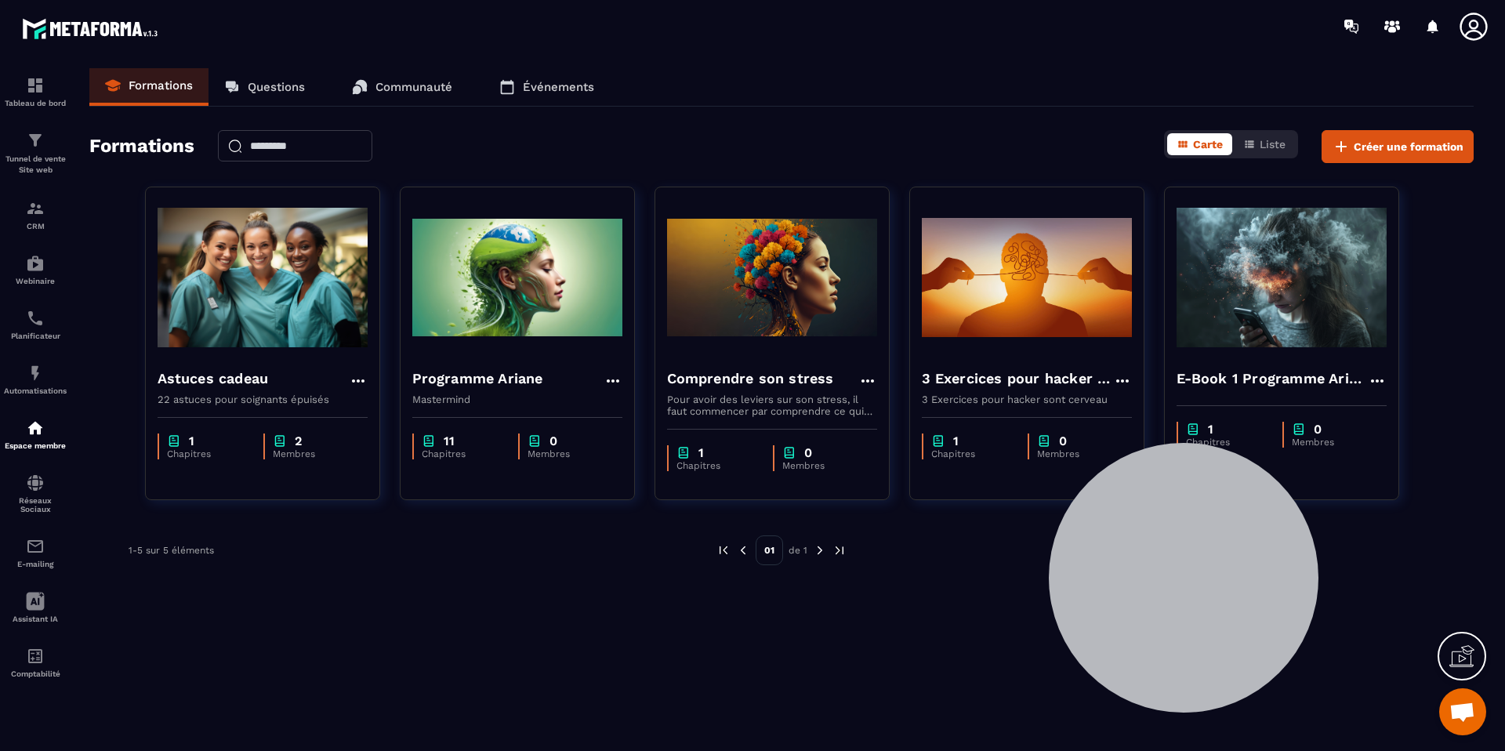
click at [401, 96] on link "Communauté" at bounding box center [402, 87] width 132 height 38
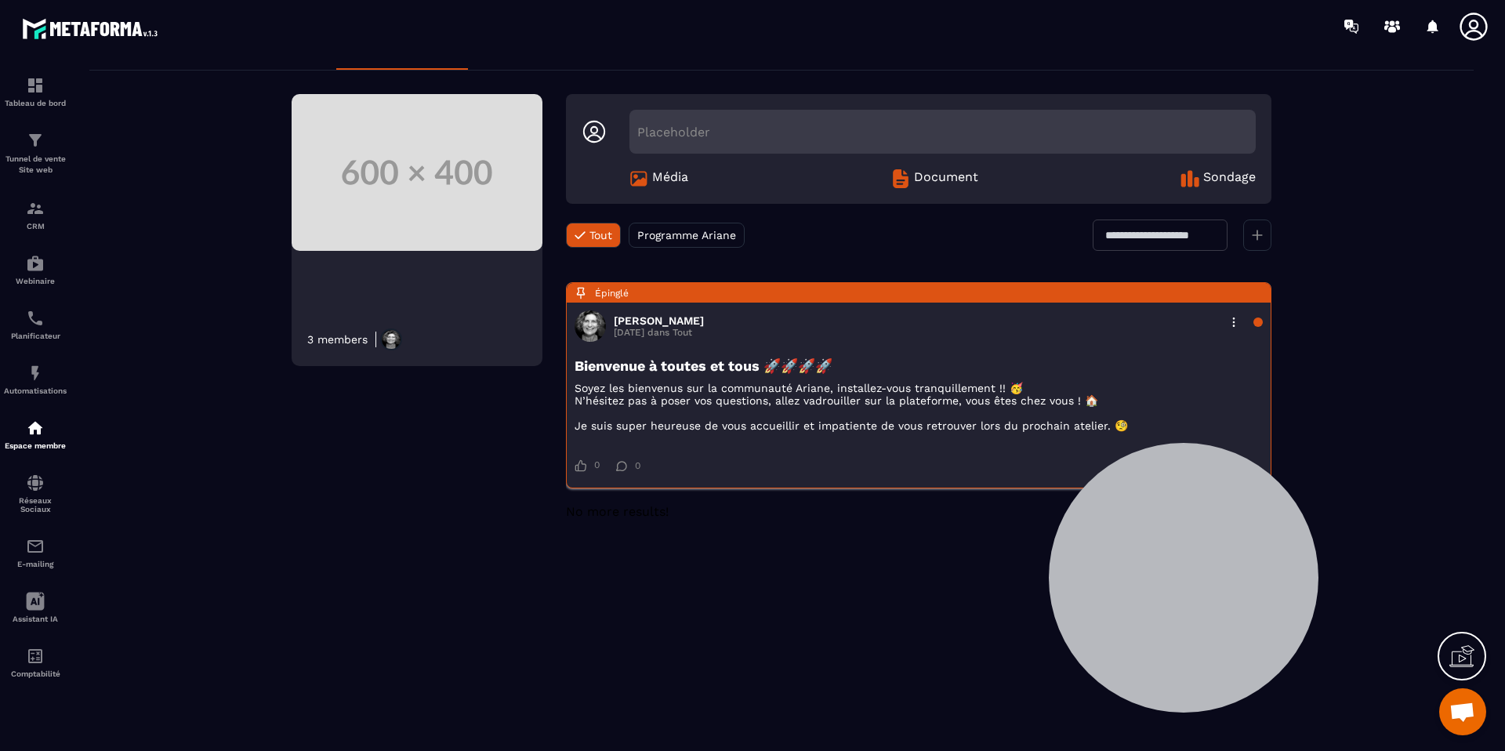
scroll to position [38, 0]
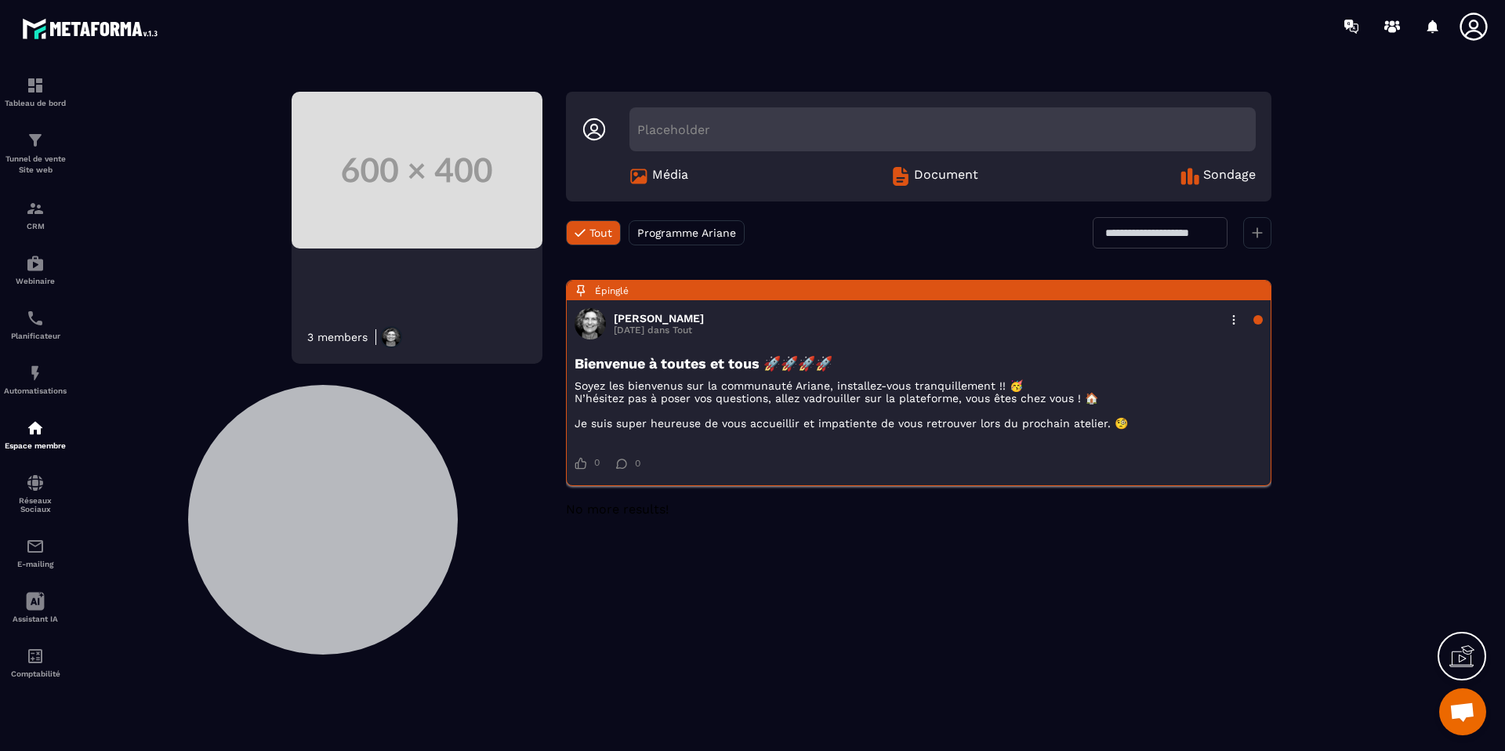
drag, startPoint x: 1173, startPoint y: 565, endPoint x: 627, endPoint y: 506, distance: 548.9
click at [312, 507] on div at bounding box center [323, 520] width 270 height 270
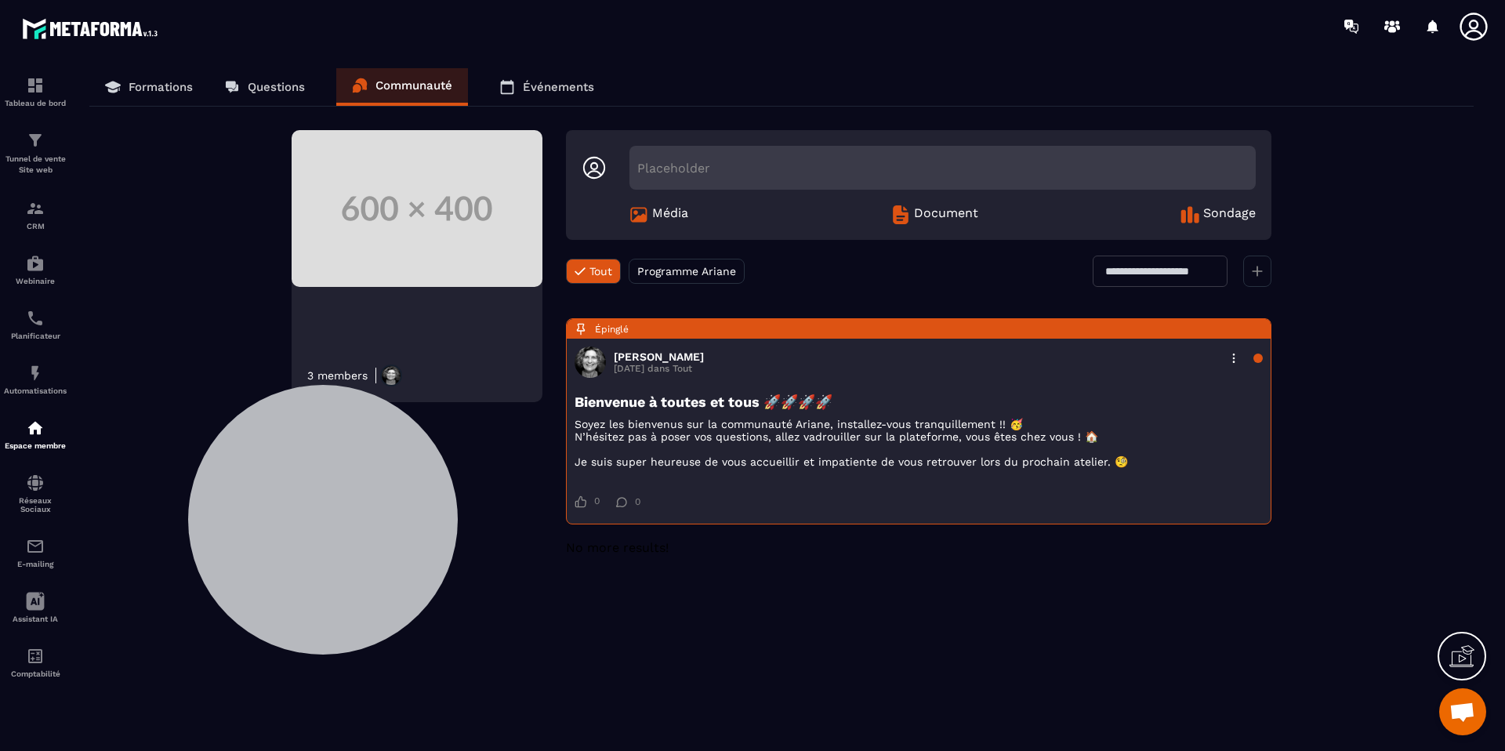
click at [183, 87] on p "Formations" at bounding box center [161, 87] width 64 height 14
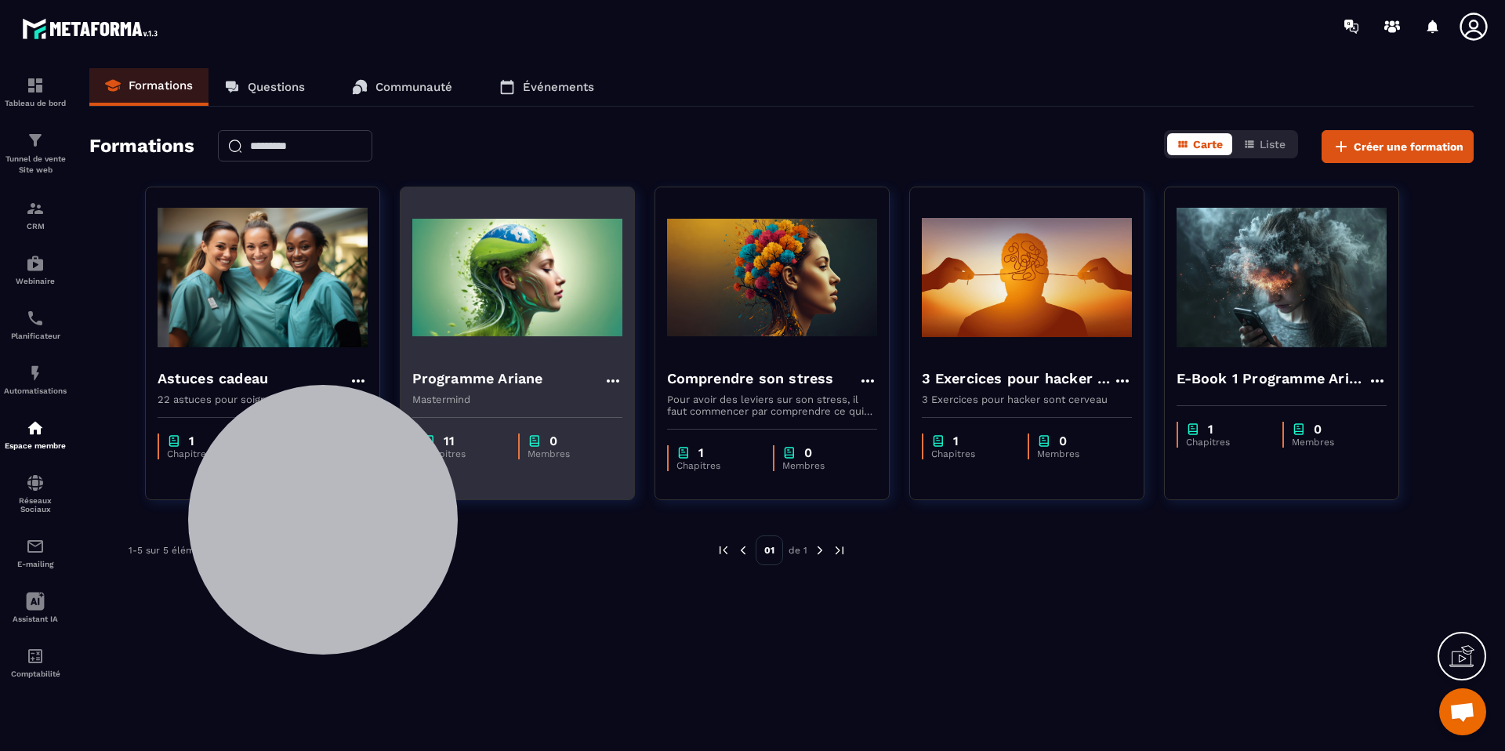
click at [484, 380] on h4 "Programme Ariane" at bounding box center [477, 379] width 131 height 22
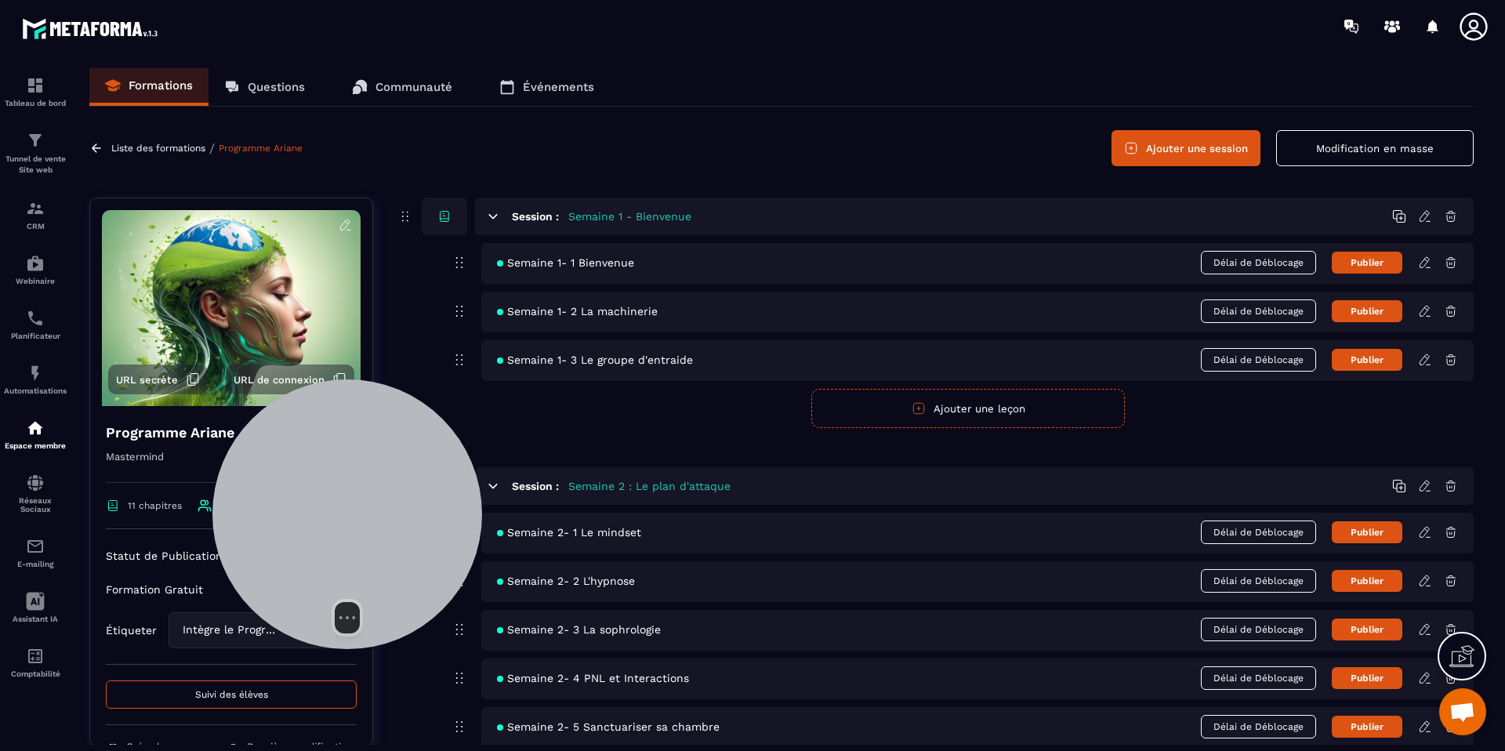
drag, startPoint x: 304, startPoint y: 542, endPoint x: 639, endPoint y: 526, distance: 335.1
click at [482, 524] on div at bounding box center [347, 514] width 270 height 270
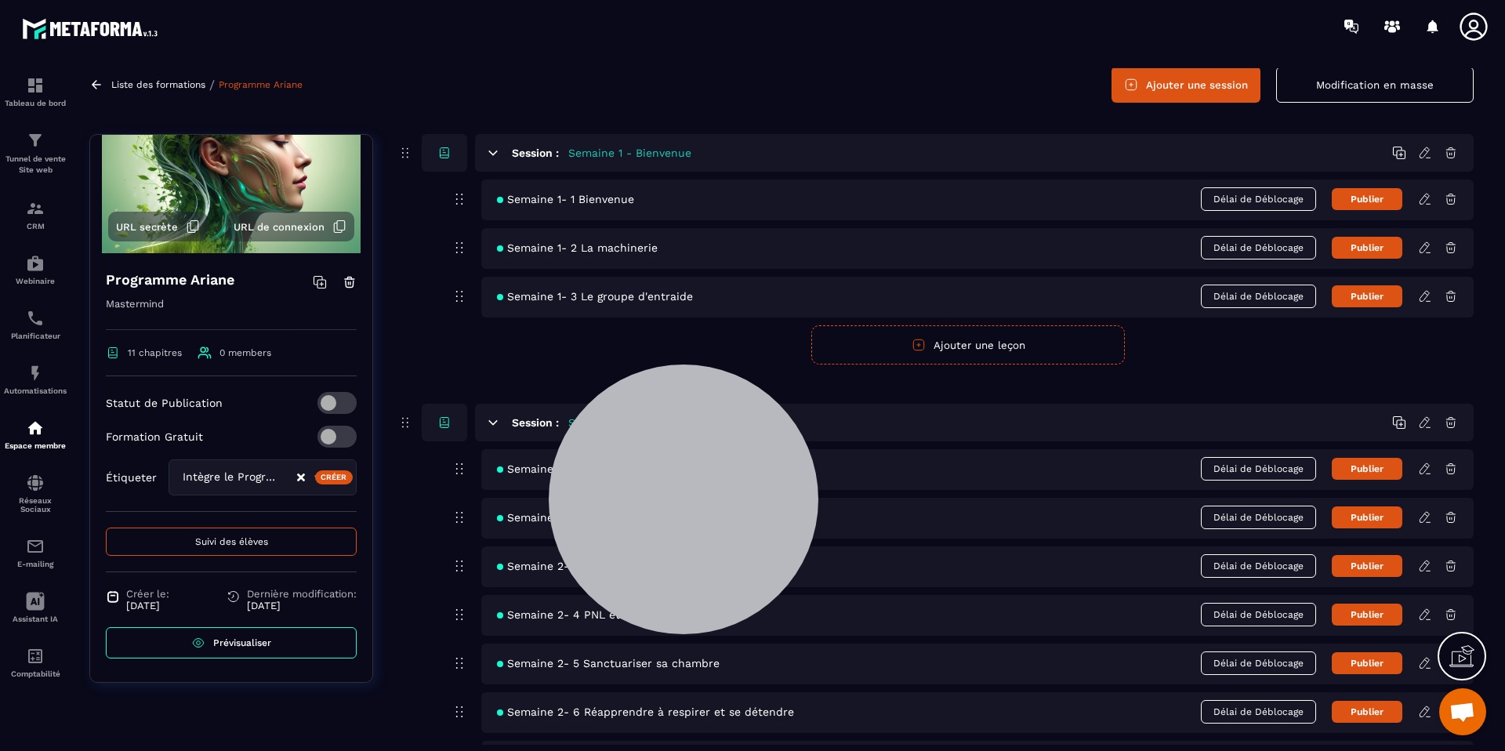
scroll to position [94, 0]
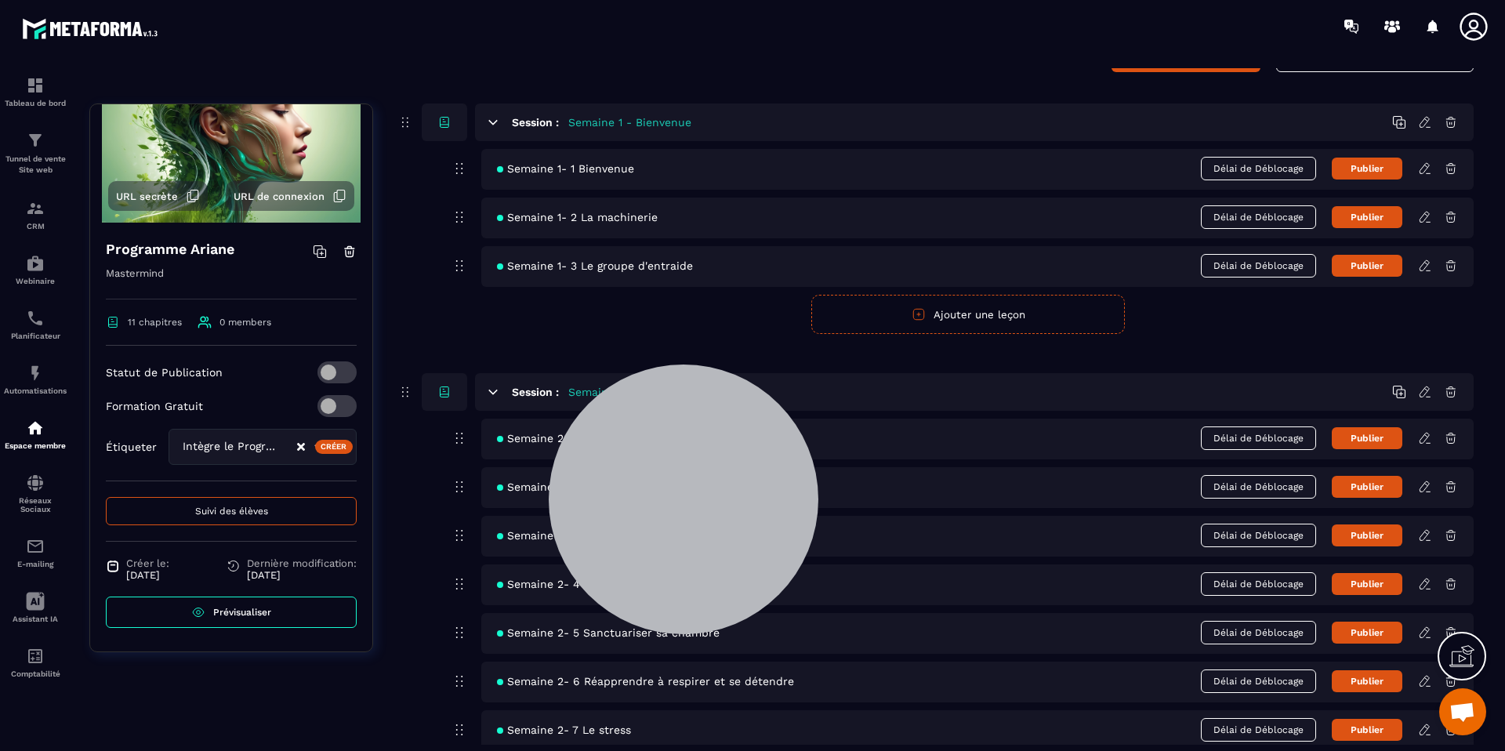
click at [291, 612] on link "Prévisualiser" at bounding box center [231, 612] width 251 height 31
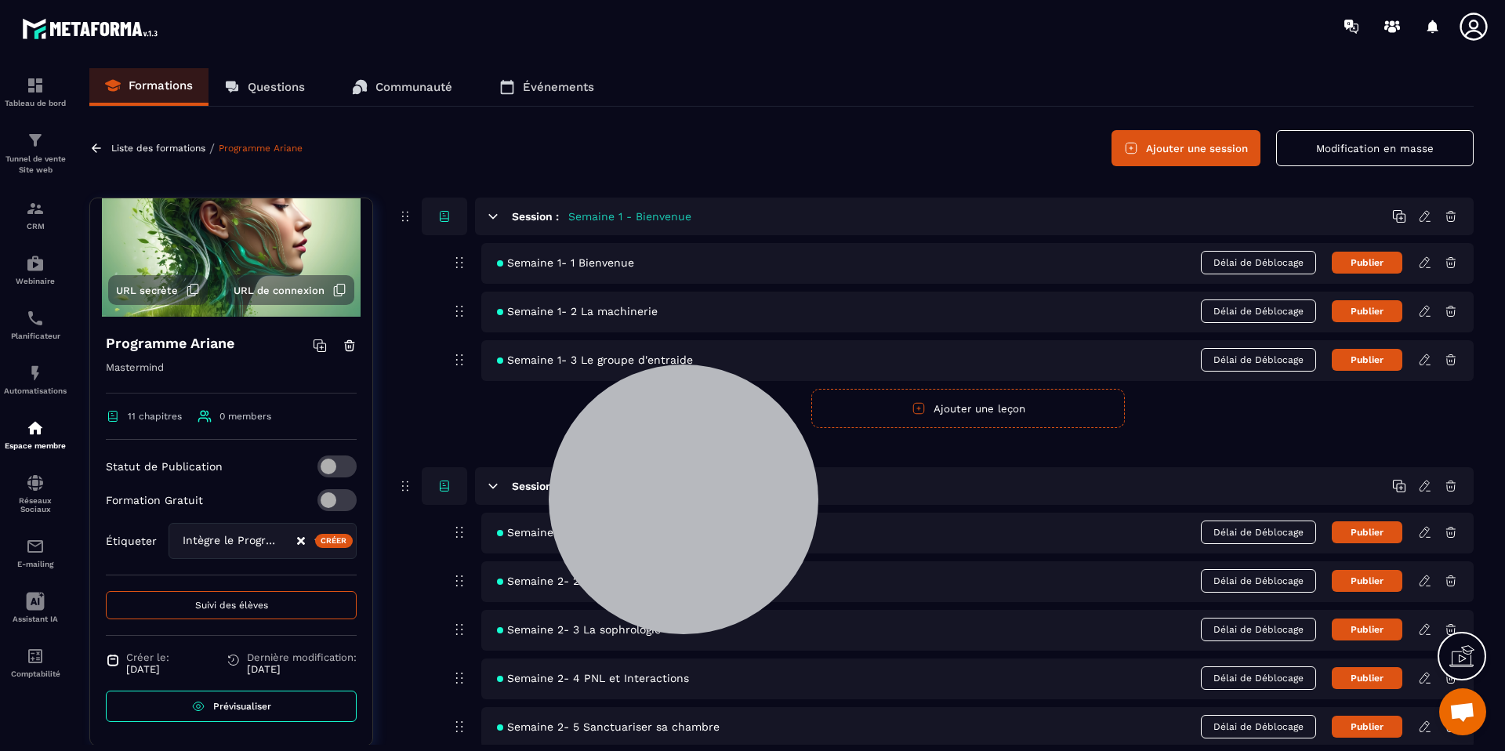
scroll to position [0, 0]
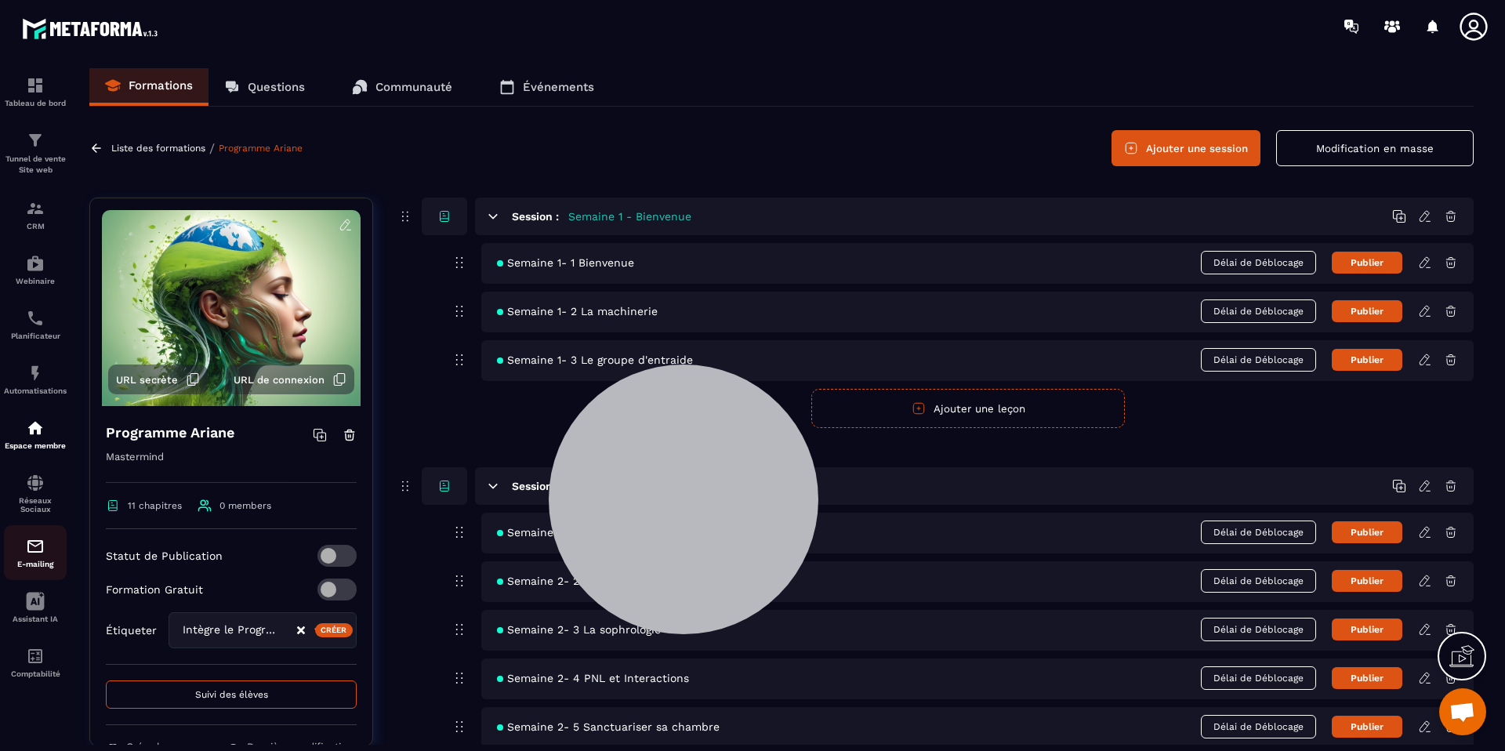
click at [30, 554] on img at bounding box center [35, 546] width 19 height 19
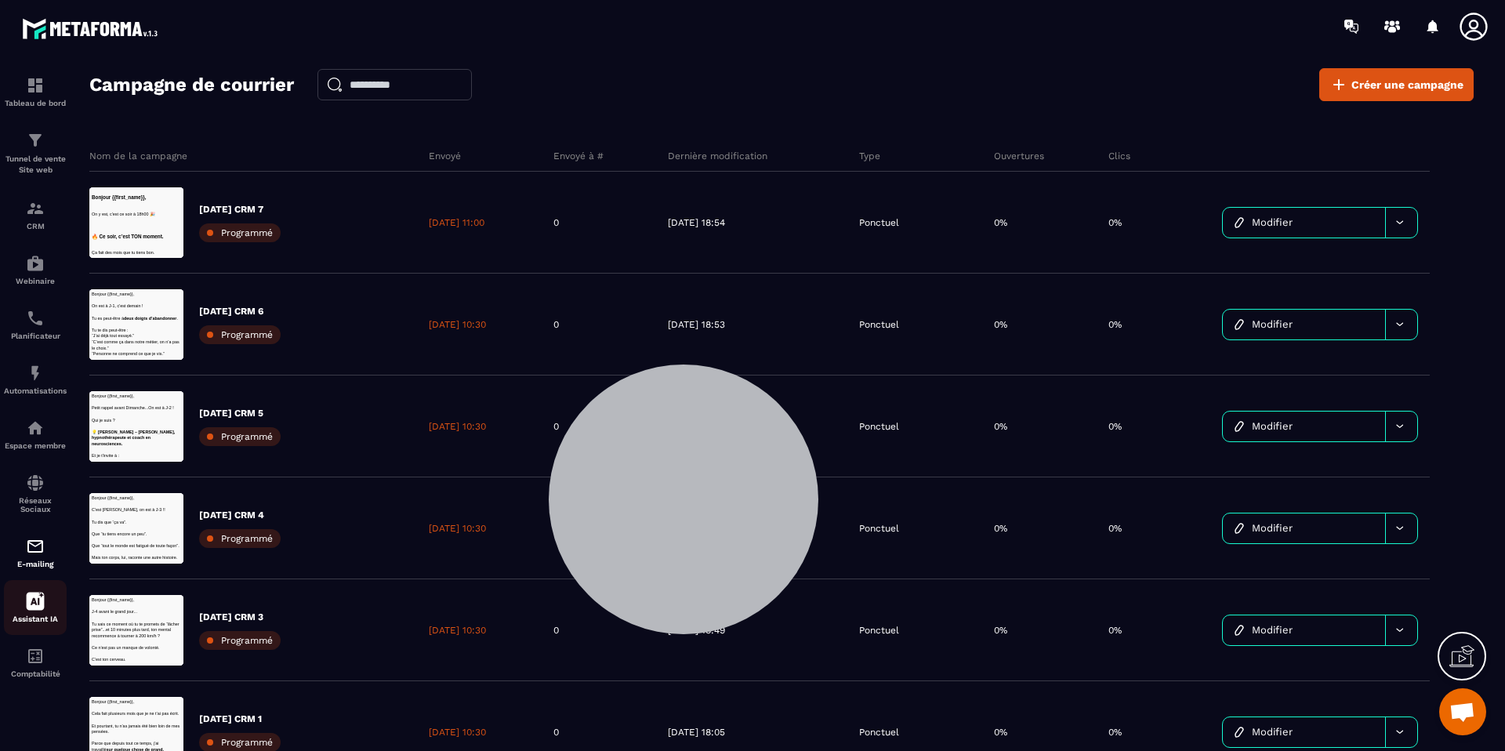
click at [24, 604] on div "Assistant IA" at bounding box center [35, 607] width 63 height 31
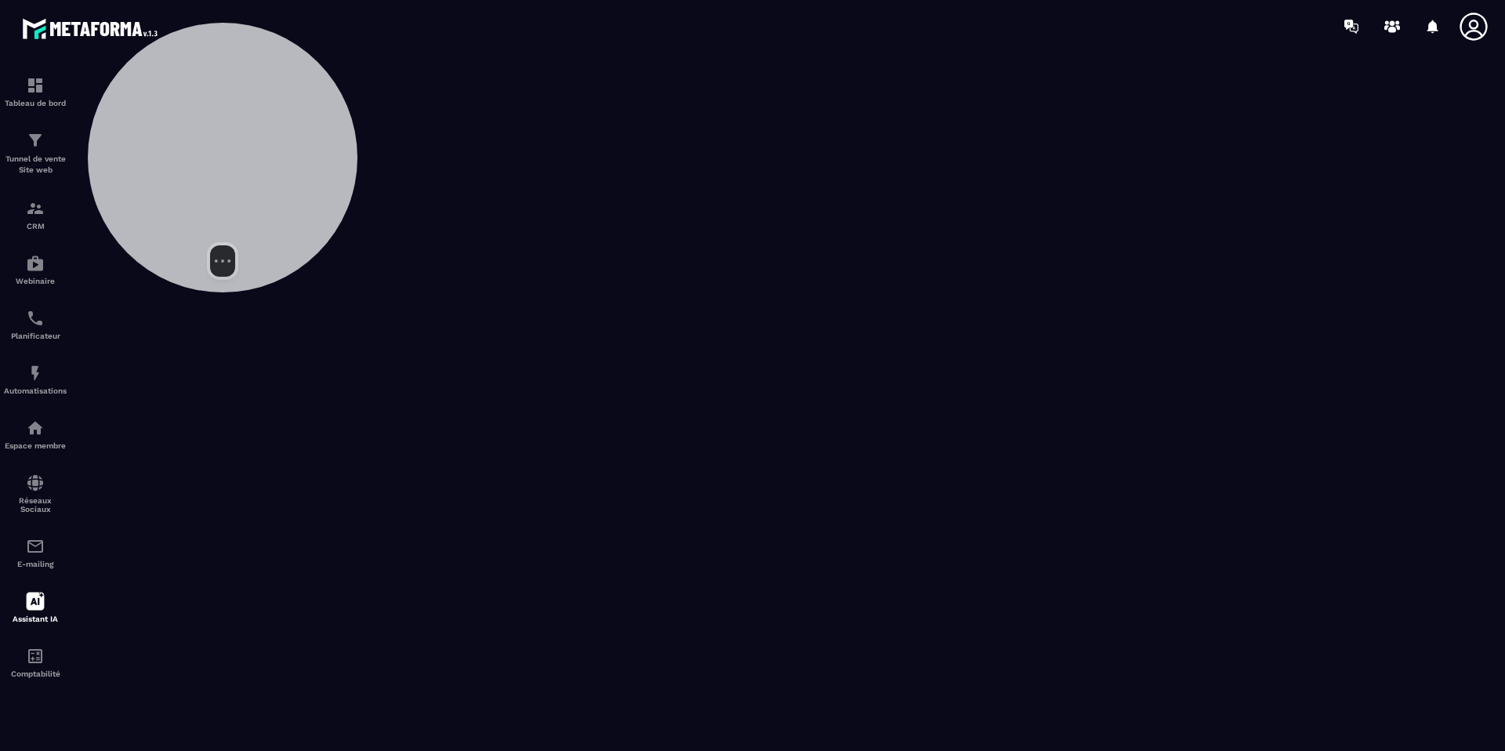
drag, startPoint x: 605, startPoint y: 477, endPoint x: 144, endPoint y: 136, distance: 573.4
click at [144, 136] on div at bounding box center [223, 158] width 270 height 270
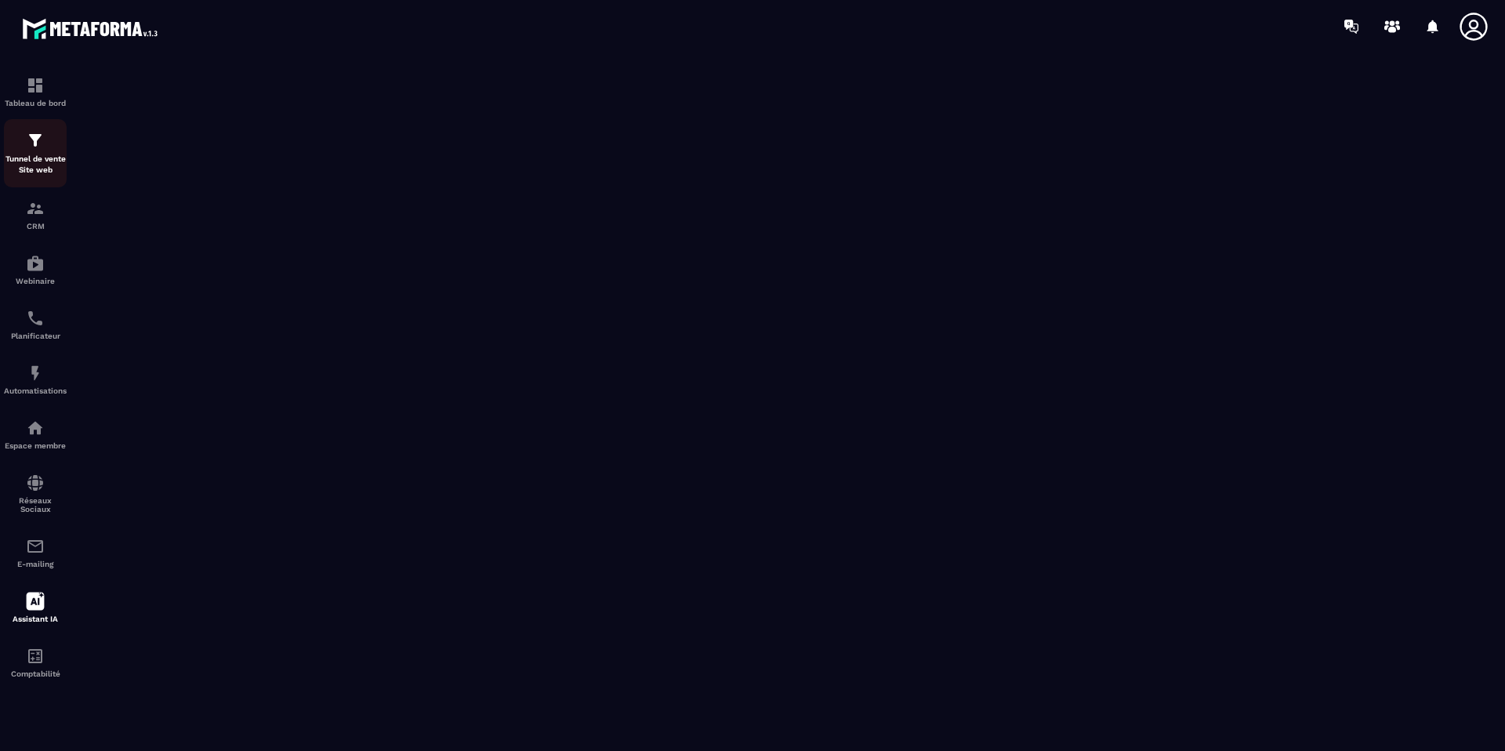
click at [29, 157] on p "Tunnel de vente Site web" at bounding box center [35, 165] width 63 height 22
